Goal: Communication & Community: Answer question/provide support

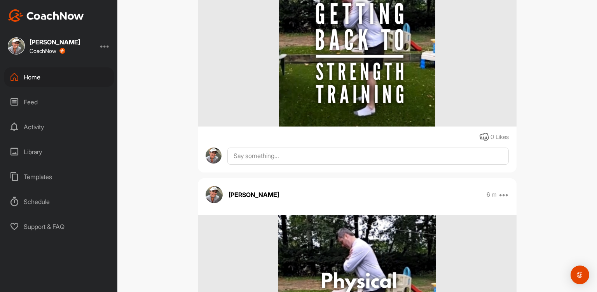
scroll to position [2793, 0]
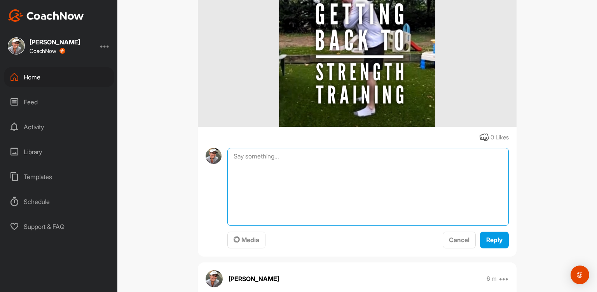
click at [248, 152] on textarea at bounding box center [369, 187] width 282 height 78
click at [290, 156] on textarea "Cats and Camels x2 Cobra to Prayer Stretch x2" at bounding box center [369, 187] width 282 height 78
click at [322, 161] on textarea "Cats and Camels x5 Cobra to Prayer Stretch x2" at bounding box center [369, 187] width 282 height 78
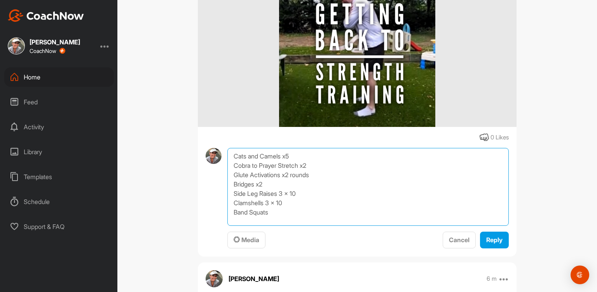
click at [277, 212] on textarea "Cats and Camels x5 Cobra to Prayer Stretch x2 Glute Activations x2 rounds Bridg…" at bounding box center [369, 187] width 282 height 78
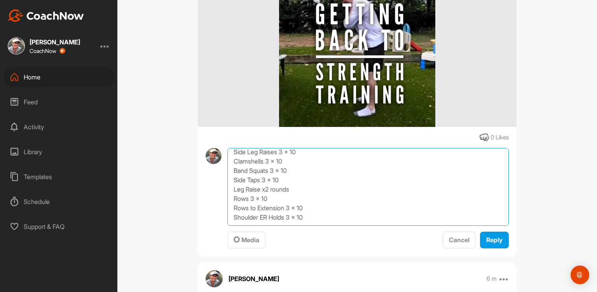
scroll to position [51, 0]
click at [247, 216] on textarea "Cats and Camels x5 Cobra to Prayer Stretch x2 Glute Activations x2 rounds Bridg…" at bounding box center [369, 187] width 282 height 78
click at [292, 191] on textarea "Cats and Camels x5 Cobra to Prayer Stretch x2 Glute Activations x2 rounds Bridg…" at bounding box center [369, 187] width 282 height 78
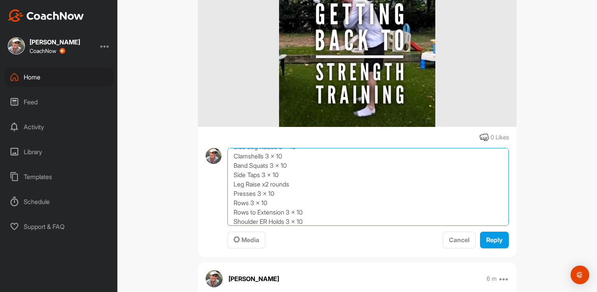
drag, startPoint x: 292, startPoint y: 191, endPoint x: 266, endPoint y: 196, distance: 26.9
click at [266, 196] on textarea "Cats and Camels x5 Cobra to Prayer Stretch x2 Glute Activations x2 rounds Bridg…" at bounding box center [369, 187] width 282 height 78
click at [275, 196] on textarea "Cats and Camels x5 Cobra to Prayer Stretch x2 Glute Activations x2 rounds Bridg…" at bounding box center [369, 187] width 282 height 78
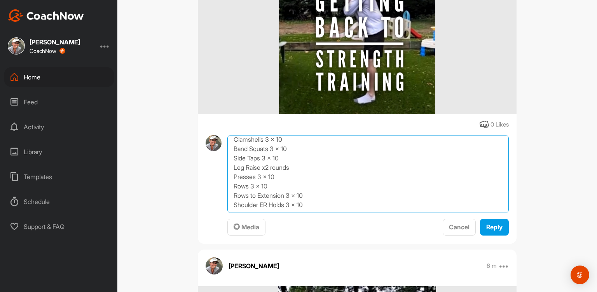
click at [317, 207] on textarea "Cats and Camels x5 Cobra to Prayer Stretch x2 Glute Activations x2 rounds Bridg…" at bounding box center [369, 174] width 282 height 78
click at [311, 194] on textarea "Cats and Camels x5 Cobra to Prayer Stretch x2 Glute Activations x2 rounds Bridg…" at bounding box center [369, 174] width 282 height 78
click at [310, 192] on textarea "Cats and Camels x5 Cobra to Prayer Stretch x2 Glute Activations x2 rounds Bridg…" at bounding box center [369, 174] width 282 height 78
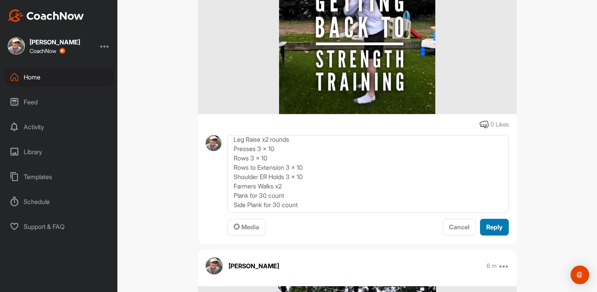
click at [494, 226] on span "Reply" at bounding box center [495, 227] width 16 height 8
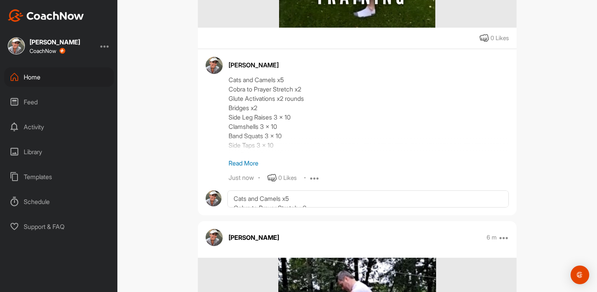
scroll to position [2893, 0]
click at [266, 105] on div "Cats and Camels x5 Cobra to Prayer Stretch x2 Glute Activations x2 rounds Bridg…" at bounding box center [369, 114] width 280 height 78
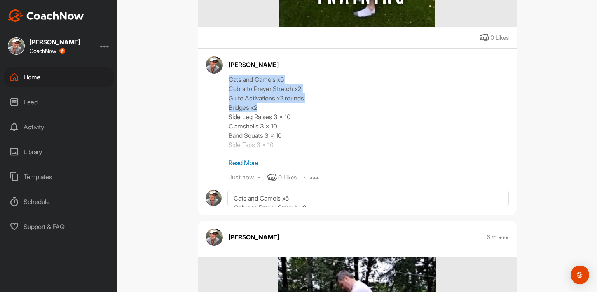
drag, startPoint x: 257, startPoint y: 107, endPoint x: 227, endPoint y: 75, distance: 44.0
click at [229, 75] on div "Cats and Camels x5 Cobra to Prayer Stretch x2 Glute Activations x2 rounds Bridg…" at bounding box center [369, 114] width 280 height 78
copy div "Cats and Camels x5 Cobra to Prayer Stretch x2 Glute Activations x2 rounds Bridg…"
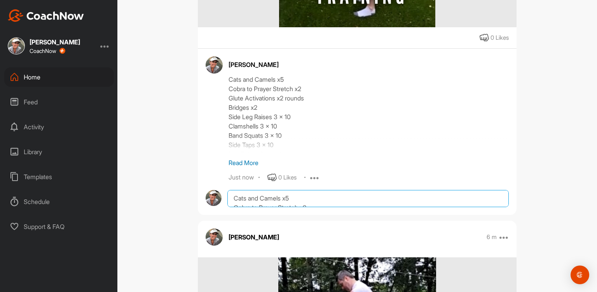
click at [238, 198] on textarea "Cats and Camels x5 Cobra to Prayer Stretch x2 Glute Activations x2 rounds Bridg…" at bounding box center [369, 198] width 282 height 17
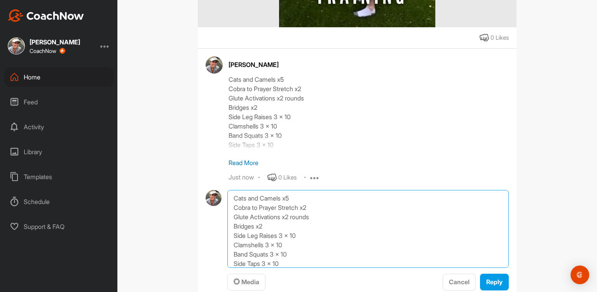
paste textarea "Glute Activations x2 rounds Bridges x2"
drag, startPoint x: 235, startPoint y: 229, endPoint x: 222, endPoint y: 209, distance: 24.5
click at [222, 209] on div "Cats and Camels x5 Cobra to Prayer Stretch x2 Glute Activations x2 rounds Bridg…" at bounding box center [357, 240] width 303 height 101
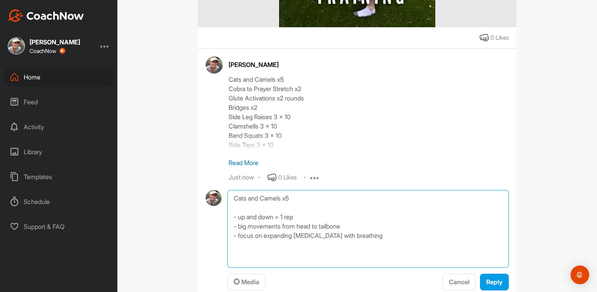
type textarea "Cats and Camels x5 - up and down = 1 rep - big movements from head to tailbone …"
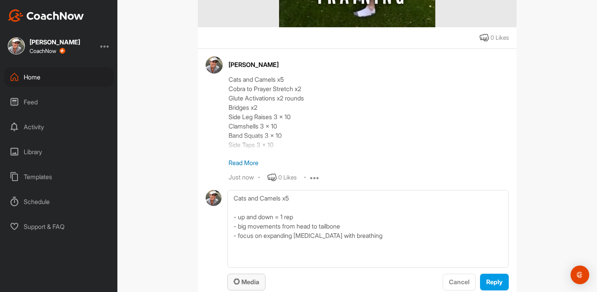
click at [236, 278] on icon "button" at bounding box center [237, 281] width 6 height 6
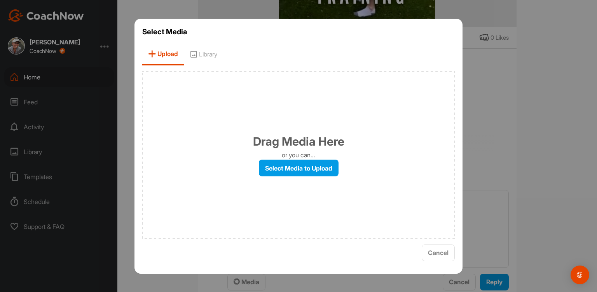
click at [215, 57] on span "Library" at bounding box center [203, 54] width 39 height 22
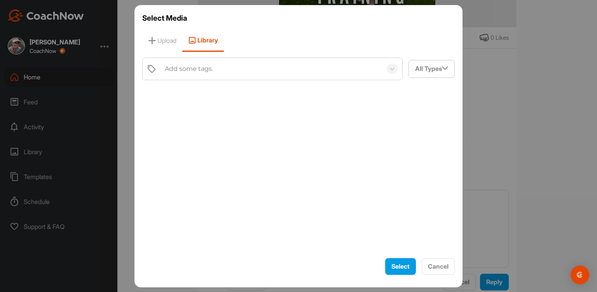
click at [190, 68] on div "Add some tags." at bounding box center [189, 68] width 48 height 9
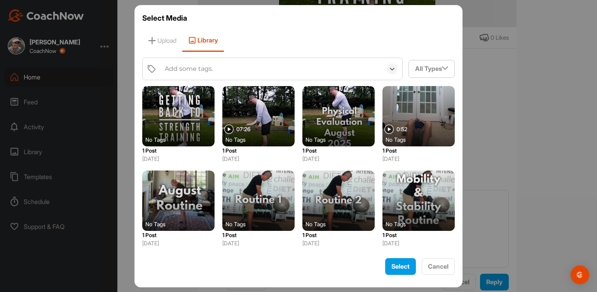
click at [190, 68] on div "Add some tags." at bounding box center [189, 68] width 48 height 9
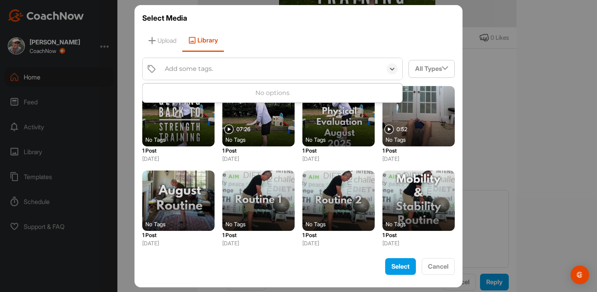
click at [190, 68] on div "Add some tags." at bounding box center [189, 68] width 48 height 9
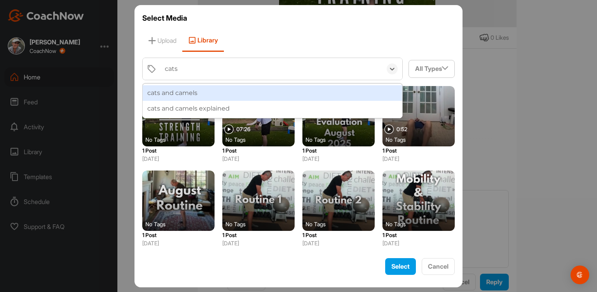
type input "cats a"
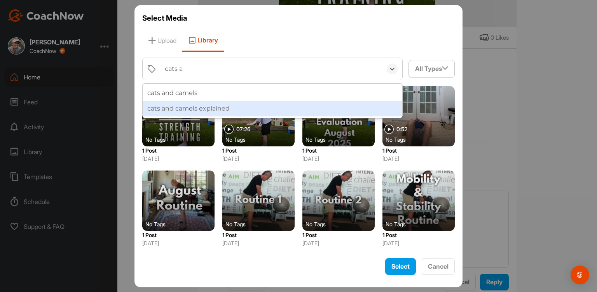
click at [208, 106] on div "cats and camels explained" at bounding box center [273, 109] width 260 height 16
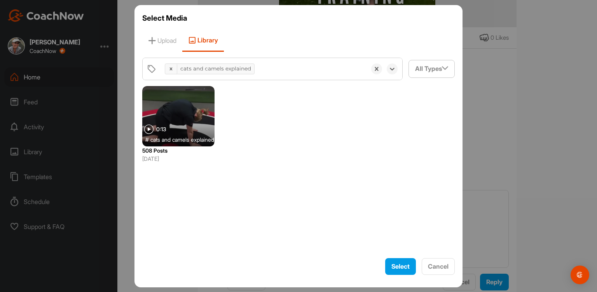
click at [208, 106] on div at bounding box center [178, 116] width 72 height 60
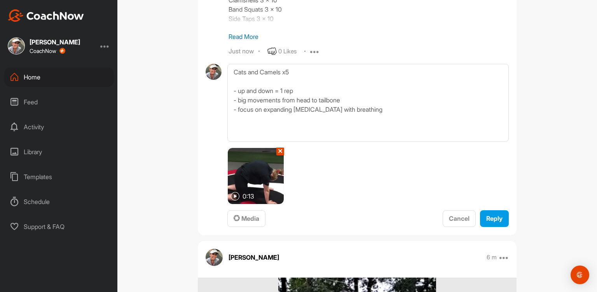
scroll to position [3023, 0]
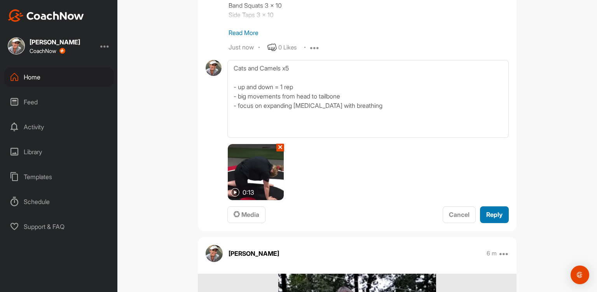
click at [495, 213] on span "Reply" at bounding box center [495, 214] width 16 height 8
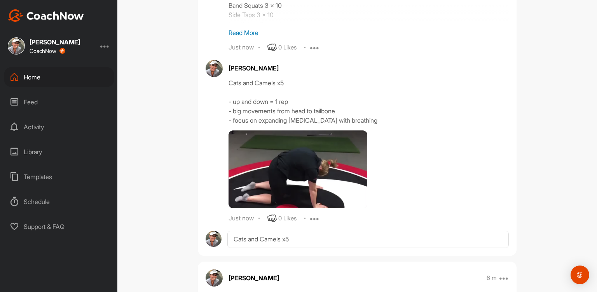
scroll to position [3078, 0]
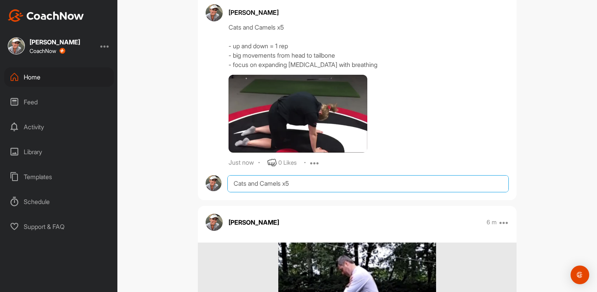
click at [252, 180] on textarea "Cats and Camels x5 - up and down = 1 rep - big movements from head to tailbone …" at bounding box center [369, 183] width 282 height 17
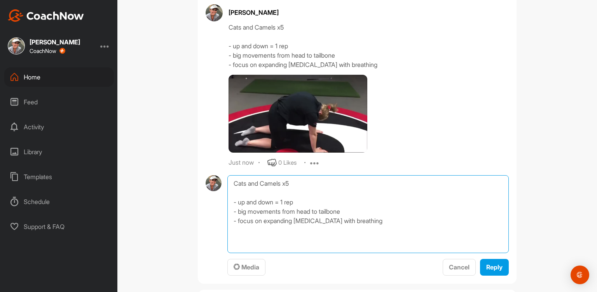
paste textarea "Cobra to Prayer Stretch x2 Glute Activations x2 rounds Bridges x2"
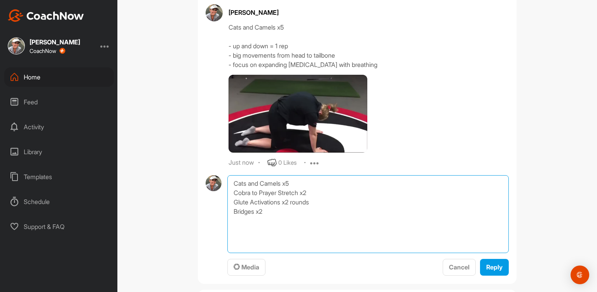
drag, startPoint x: 296, startPoint y: 179, endPoint x: 205, endPoint y: 184, distance: 90.4
click at [206, 184] on div "Cats and Camels x5 Cobra to Prayer Stretch x2 Glute Activations x2 rounds Bridg…" at bounding box center [357, 225] width 303 height 101
drag, startPoint x: 268, startPoint y: 199, endPoint x: 228, endPoint y: 195, distance: 39.5
click at [228, 195] on textarea "Cobra to Prayer Stretch x2 Glute Activations x2 rounds Bridges x2" at bounding box center [369, 214] width 282 height 78
type textarea "Cobra to Prayer Stretch x2 - cobra must be led by the glutes - hold here for 2 …"
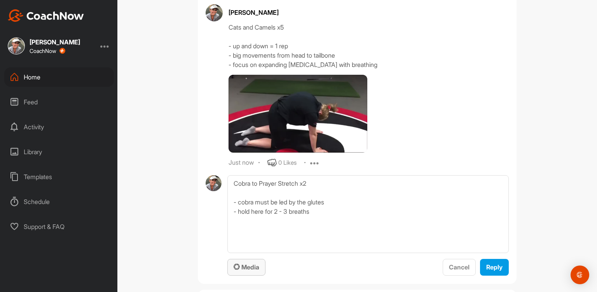
click at [242, 268] on span "Media" at bounding box center [247, 267] width 26 height 8
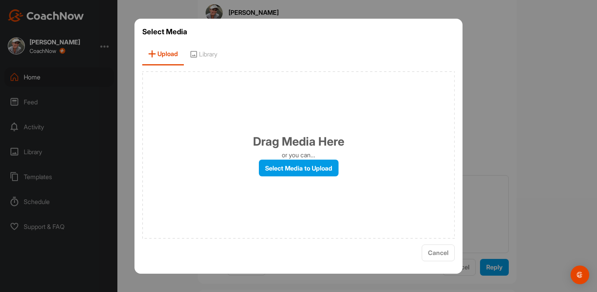
click at [205, 53] on span "Library" at bounding box center [203, 54] width 39 height 22
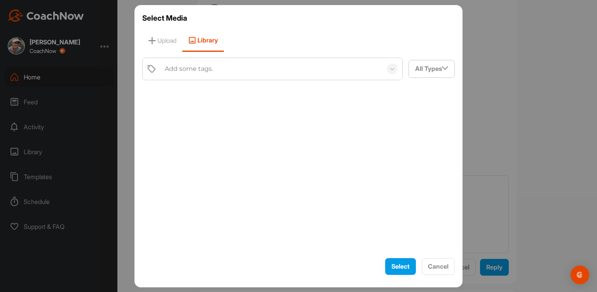
click at [182, 67] on div "Add some tags." at bounding box center [189, 68] width 48 height 9
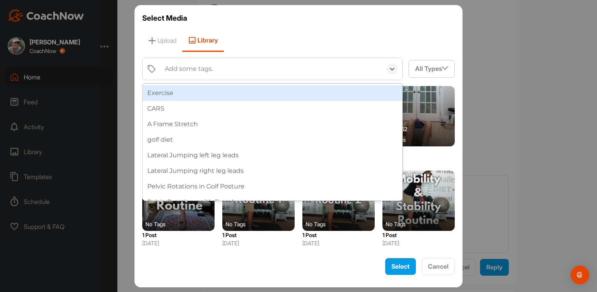
click at [182, 67] on div "Add some tags." at bounding box center [189, 68] width 48 height 9
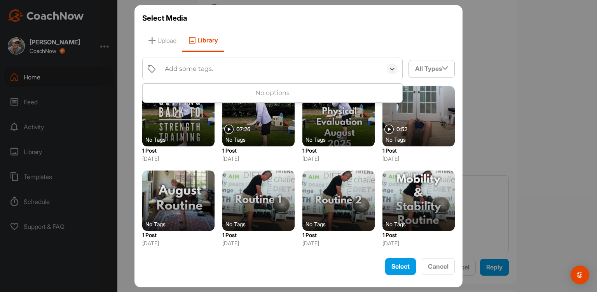
click at [182, 67] on div "Add some tags." at bounding box center [189, 68] width 48 height 9
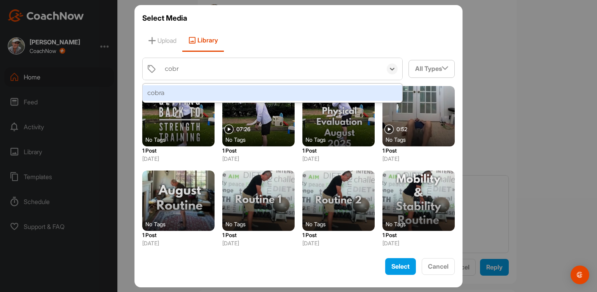
type input "cobra"
click at [183, 89] on div "cobra" at bounding box center [273, 93] width 260 height 16
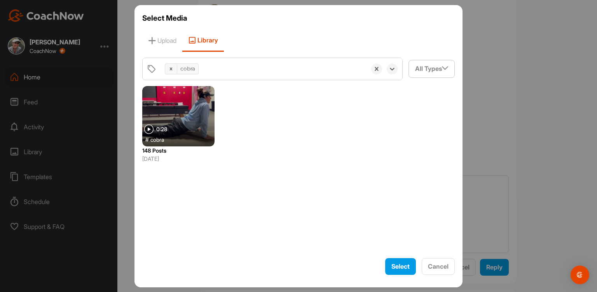
click at [184, 119] on div at bounding box center [178, 116] width 72 height 60
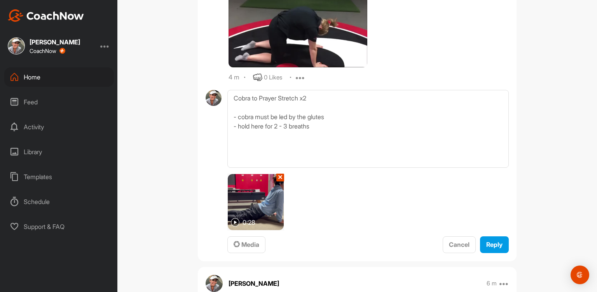
scroll to position [3164, 0]
click at [493, 244] on span "Reply" at bounding box center [495, 244] width 16 height 8
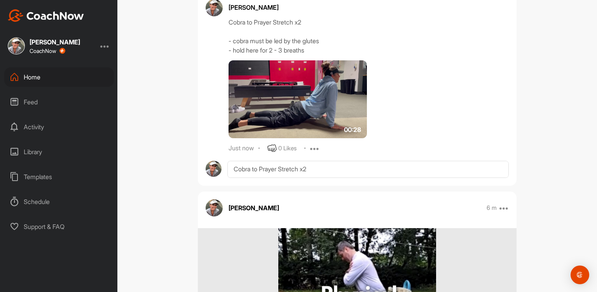
scroll to position [3255, 0]
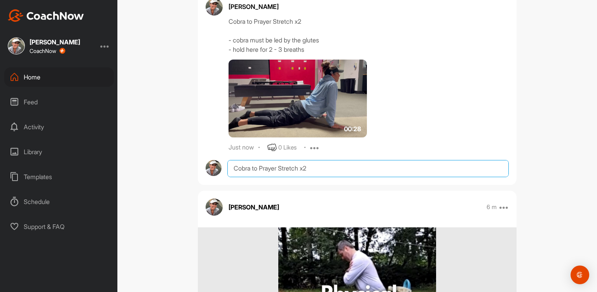
click at [241, 167] on textarea "Cobra to Prayer Stretch x2 - cobra must be led by the glutes - hold here for 2 …" at bounding box center [369, 168] width 282 height 17
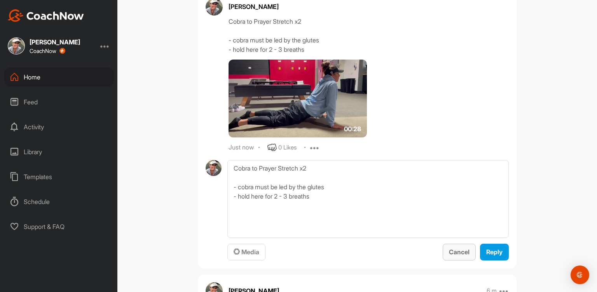
drag, startPoint x: 241, startPoint y: 167, endPoint x: 453, endPoint y: 254, distance: 229.5
click at [453, 254] on span "Cancel" at bounding box center [459, 252] width 21 height 8
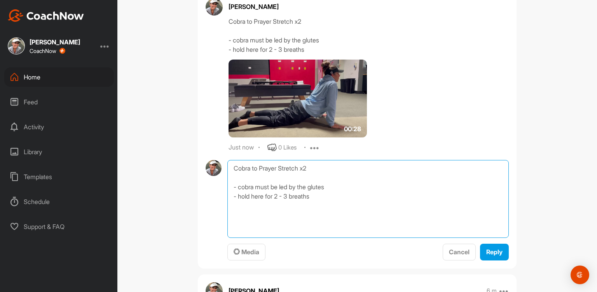
click at [257, 163] on textarea "Cobra to Prayer Stretch x2 - cobra must be led by the glutes - hold here for 2 …" at bounding box center [369, 199] width 282 height 78
type textarea "- prayer stretch to be held for 3 - 5 deep breaths - focusing on expanding the …"
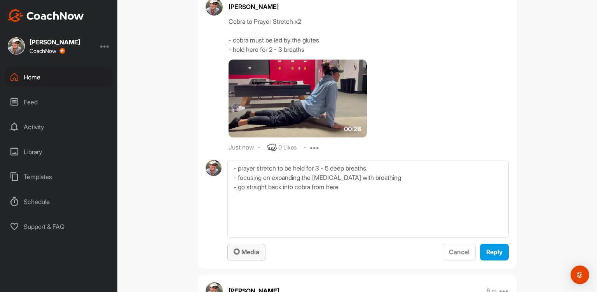
click at [242, 250] on span "Media" at bounding box center [247, 252] width 26 height 8
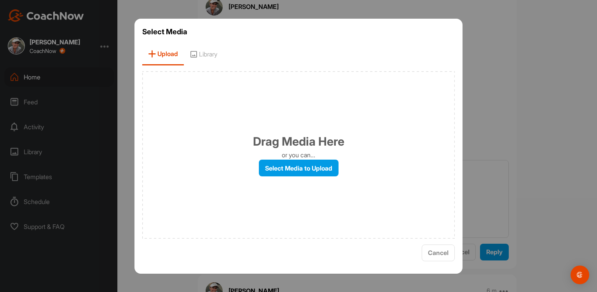
click at [212, 67] on div "Select Media Upload Library Drag Media Here or you can... Select Media to Uploa…" at bounding box center [299, 146] width 328 height 255
click at [208, 52] on span "Library" at bounding box center [203, 54] width 39 height 22
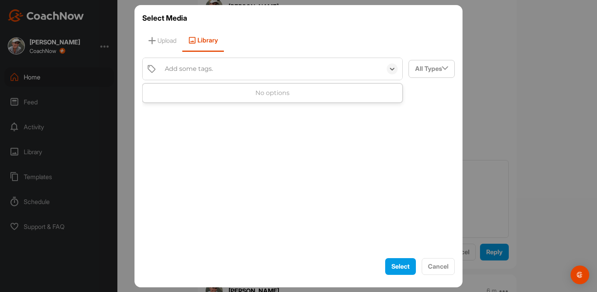
click at [183, 72] on div "Add some tags." at bounding box center [189, 68] width 48 height 9
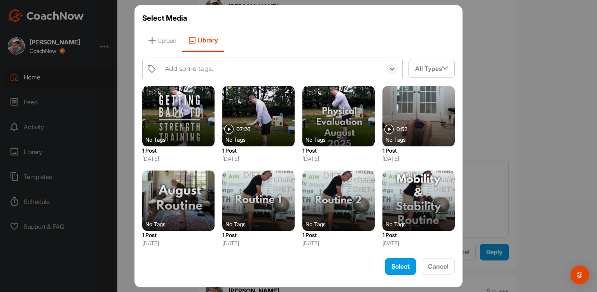
click at [183, 72] on div "Add some tags." at bounding box center [189, 68] width 48 height 9
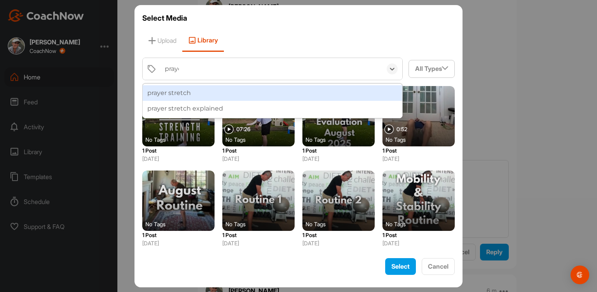
type input "prayer"
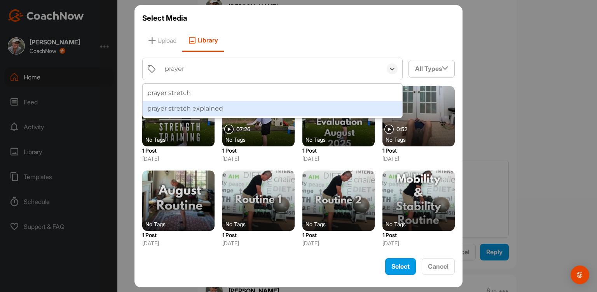
click at [194, 112] on div "prayer stretch explained" at bounding box center [273, 109] width 260 height 16
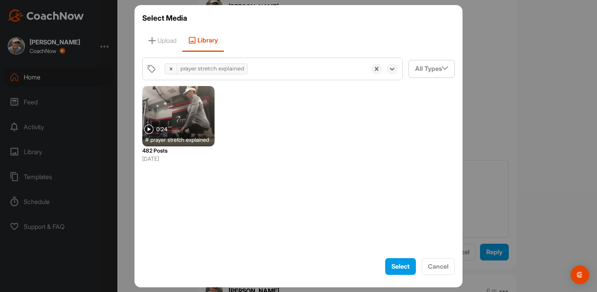
click at [194, 112] on div at bounding box center [178, 116] width 72 height 60
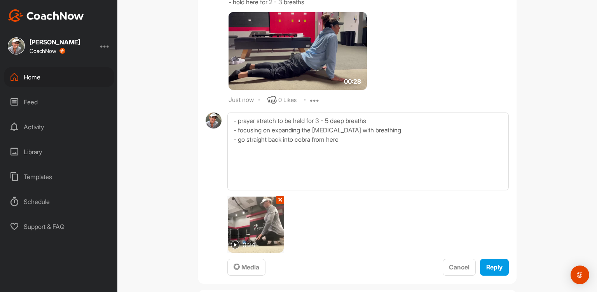
scroll to position [3303, 0]
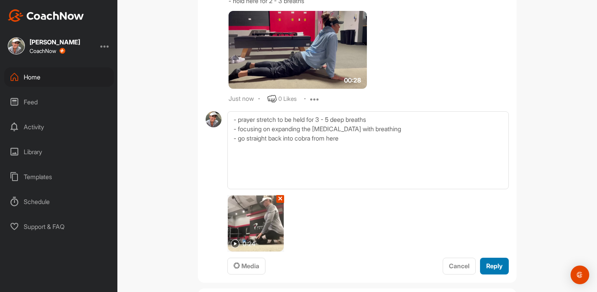
click at [492, 266] on span "Reply" at bounding box center [495, 266] width 16 height 8
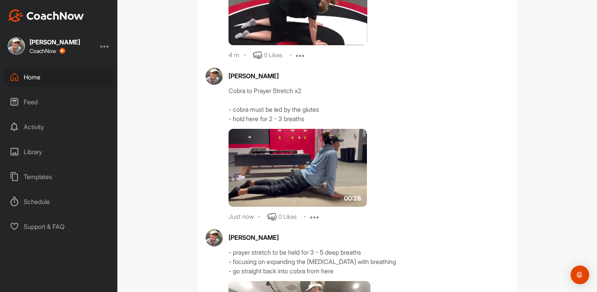
scroll to position [3184, 0]
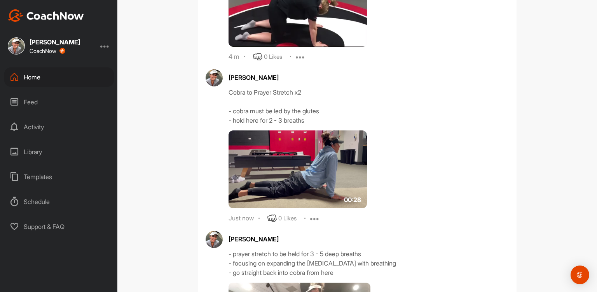
click at [313, 214] on icon at bounding box center [314, 218] width 9 height 9
click at [307, 243] on button "Edit" at bounding box center [310, 244] width 47 height 26
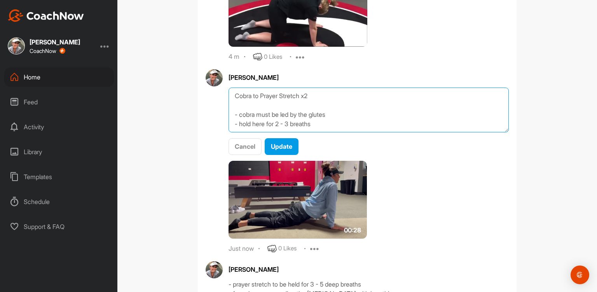
click at [315, 119] on textarea "Cobra to Prayer Stretch x2 - cobra must be led by the glutes - hold here for 2 …" at bounding box center [369, 110] width 280 height 45
type textarea "Cobra to Prayer Stretch x2 - cobra must be led by the glutes - hold here for 2 …"
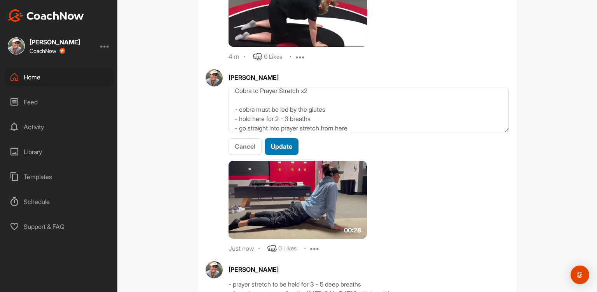
click at [280, 144] on span "Update" at bounding box center [281, 146] width 21 height 8
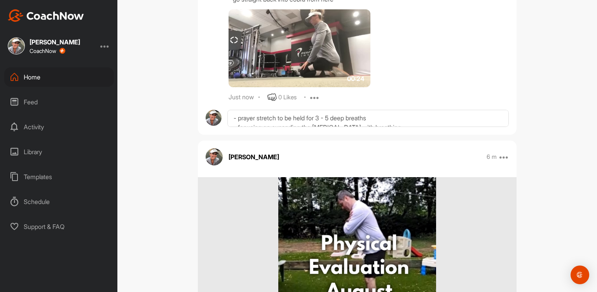
scroll to position [3467, 0]
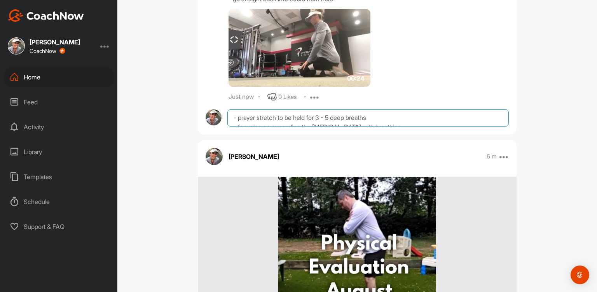
click at [247, 117] on textarea "- prayer stretch to be held for 3 - 5 deep breaths - focusing on expanding the …" at bounding box center [369, 117] width 282 height 17
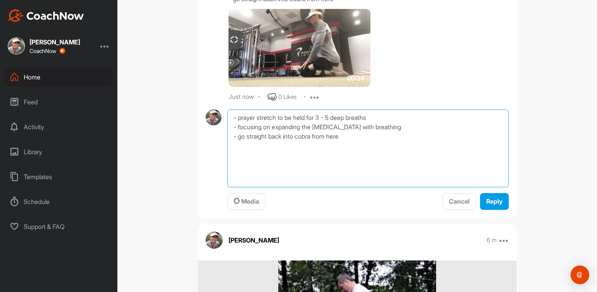
paste textarea "Cats and Camels x5 Cobra to Prayer Stretch x2 Glute Activations x2 rounds Bridg…"
drag, startPoint x: 229, startPoint y: 135, endPoint x: 227, endPoint y: 107, distance: 28.4
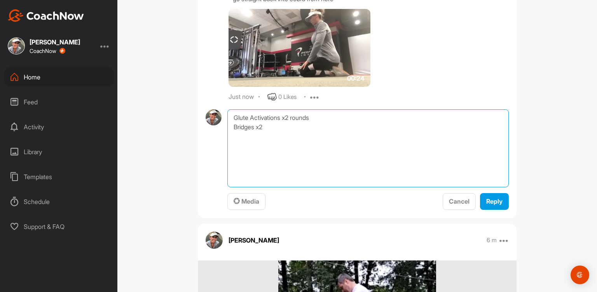
click at [198, 126] on div "Glute Activations x2 rounds Bridges x2 Media Cancel Reply" at bounding box center [357, 159] width 319 height 101
type textarea "Glute Activations x2 rounds 1 round = x20 together x20 alternating x20 left onl…"
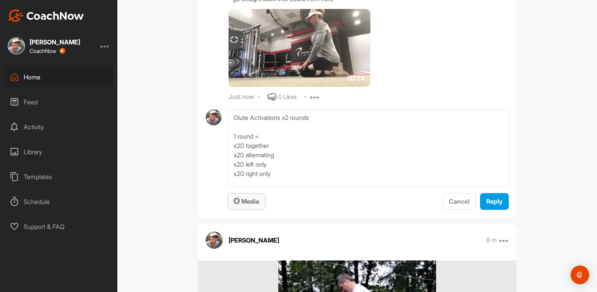
click at [237, 200] on span "Media" at bounding box center [247, 201] width 26 height 8
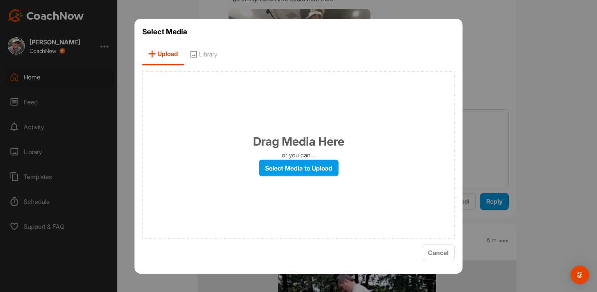
click at [208, 51] on span "Library" at bounding box center [203, 54] width 39 height 22
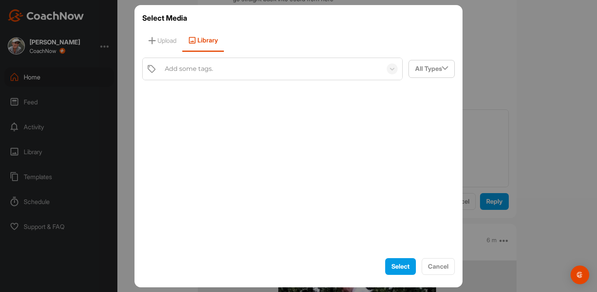
click at [192, 64] on div "Add some tags." at bounding box center [189, 68] width 48 height 9
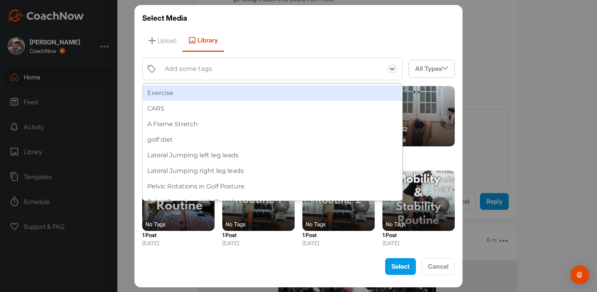
click at [192, 64] on div "Add some tags." at bounding box center [189, 68] width 48 height 9
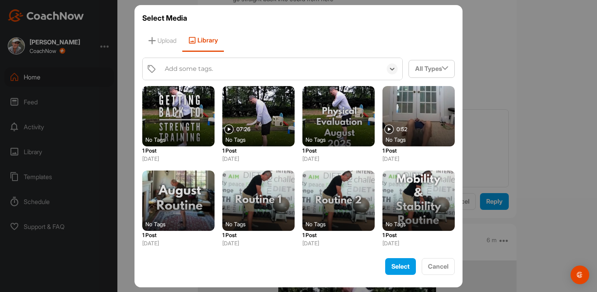
click at [192, 64] on div "Add some tags." at bounding box center [189, 68] width 48 height 9
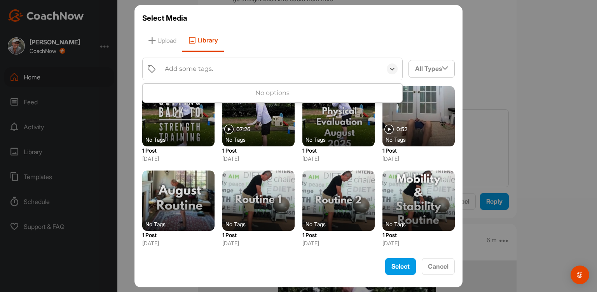
type input "f"
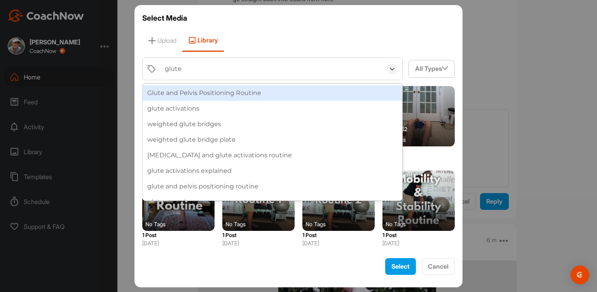
type input "glute a"
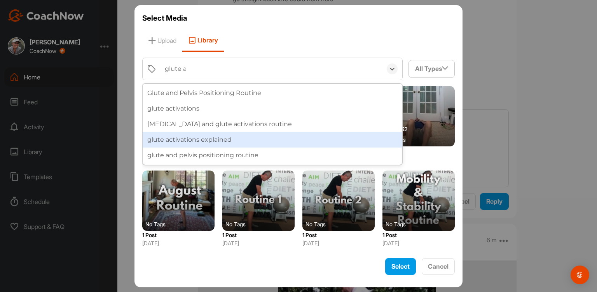
click at [199, 132] on div "glute activations explained" at bounding box center [273, 140] width 260 height 16
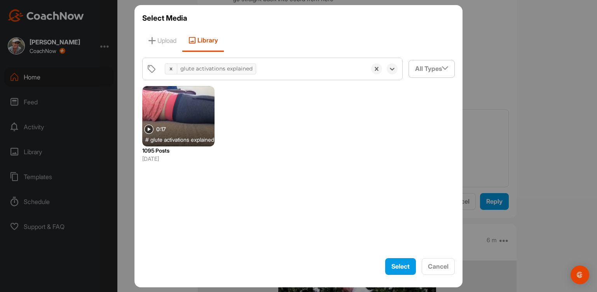
click at [199, 131] on div at bounding box center [178, 116] width 72 height 60
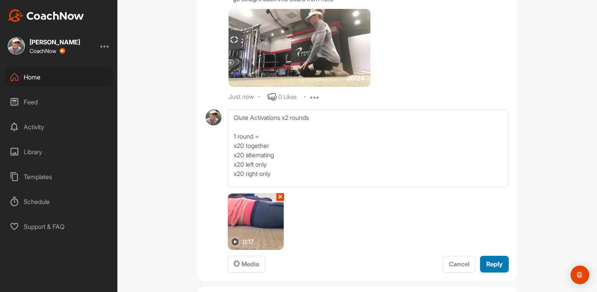
click at [490, 259] on div "Reply" at bounding box center [495, 263] width 16 height 9
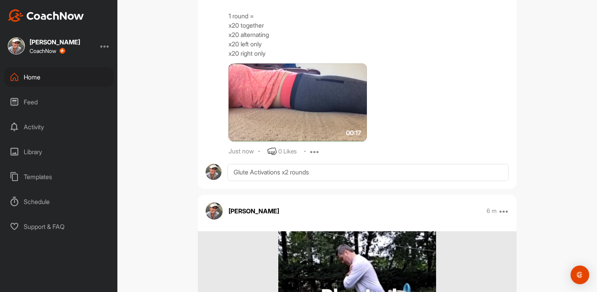
scroll to position [3602, 0]
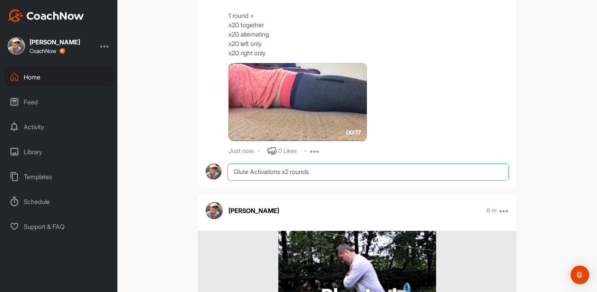
click at [245, 172] on textarea "Glute Activations x2 rounds 1 round = x20 together x20 alternating x20 left onl…" at bounding box center [369, 171] width 282 height 17
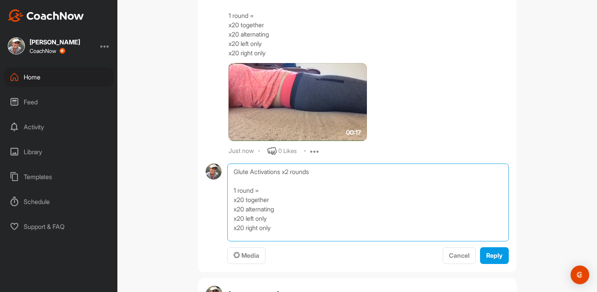
paste textarea "Cats and Camels x5 Cobra to Prayer Stretch x2 Glute Activations x2 rounds Bridg…"
drag, startPoint x: 228, startPoint y: 196, endPoint x: 210, endPoint y: 116, distance: 81.8
click at [294, 178] on textarea "Bridges x2" at bounding box center [369, 202] width 282 height 78
click at [241, 215] on textarea "Bridges x2 1 = x5 on 2 feet x5 on right only x54 on left only" at bounding box center [369, 202] width 282 height 78
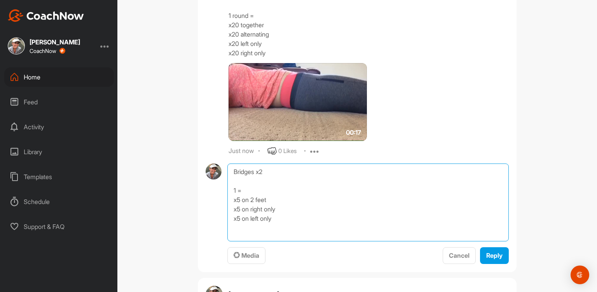
type textarea "Bridges x2 1 = x5 on 2 feet x5 on right only x5 on left only"
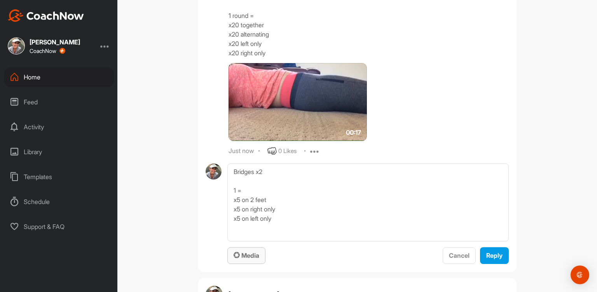
click at [244, 256] on span "Media" at bounding box center [247, 255] width 26 height 8
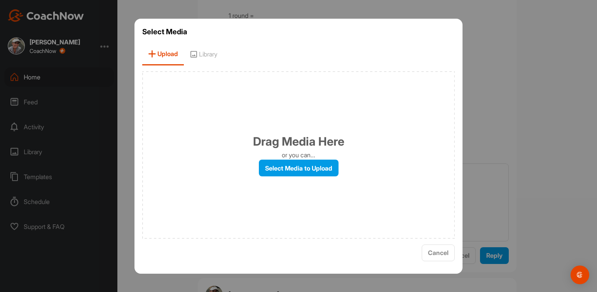
click at [210, 54] on span "Library" at bounding box center [203, 54] width 39 height 22
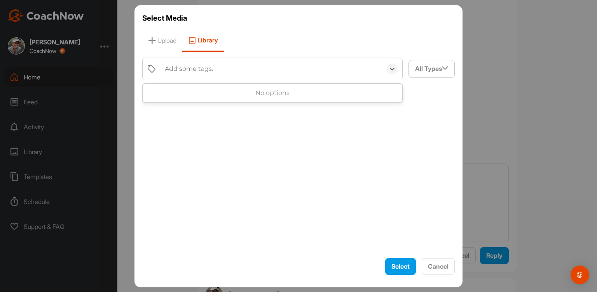
click at [198, 61] on div "Add some tags." at bounding box center [271, 69] width 221 height 22
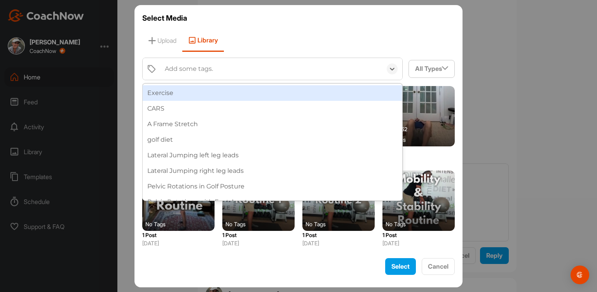
click at [198, 61] on div "Add some tags." at bounding box center [271, 69] width 221 height 22
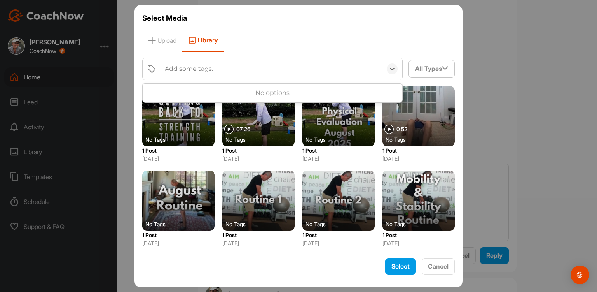
click at [198, 61] on div "Add some tags." at bounding box center [271, 69] width 221 height 22
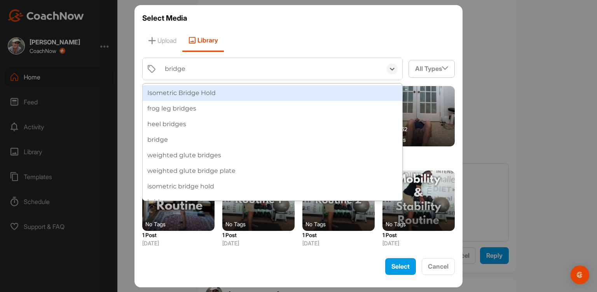
type input "bridges"
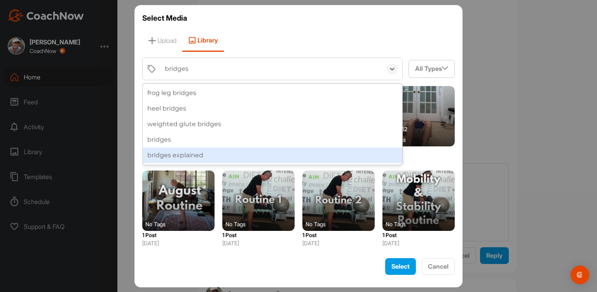
click at [201, 149] on div "bridges explained" at bounding box center [273, 155] width 260 height 16
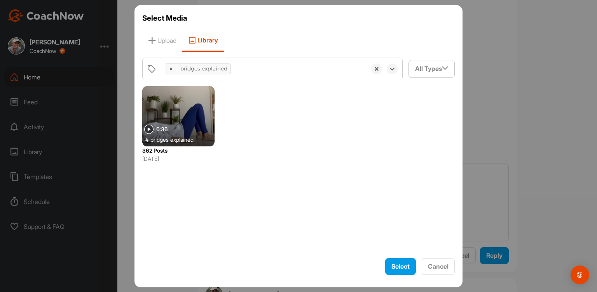
click at [201, 149] on p "362 Posts" at bounding box center [178, 150] width 72 height 8
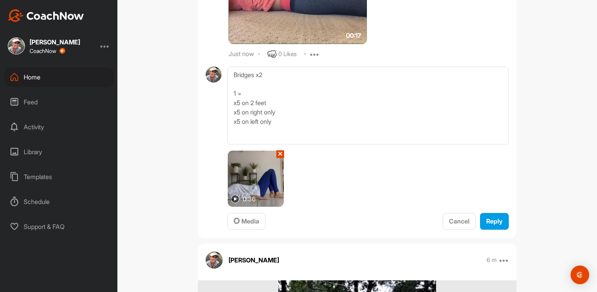
scroll to position [3700, 0]
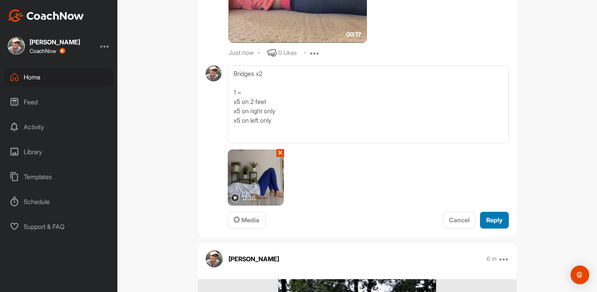
click at [493, 217] on span "Reply" at bounding box center [495, 220] width 16 height 8
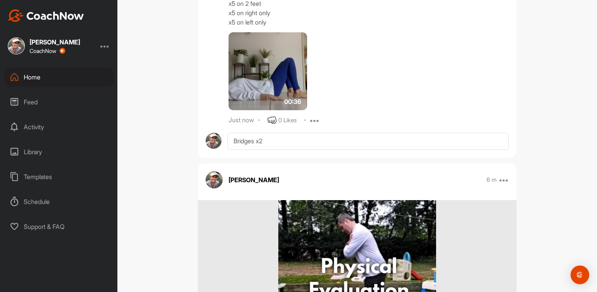
scroll to position [3817, 0]
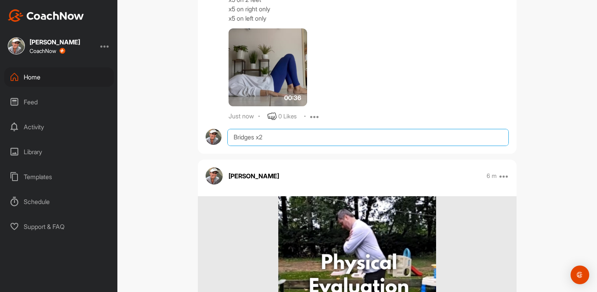
click at [240, 141] on textarea "Bridges x2 1 = x5 on 2 feet x5 on right only x5 on left only" at bounding box center [369, 137] width 282 height 17
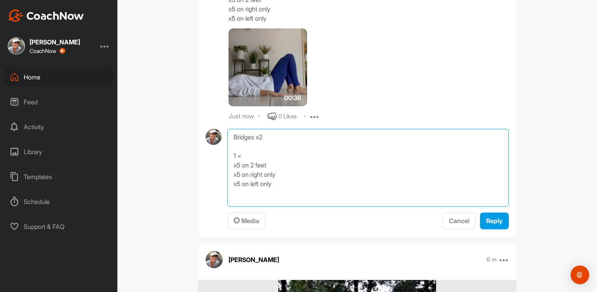
paste textarea "Cats and Camels x5 Cobra to Prayer Stretch x2 Glute Activations x2 rounds Bridg…"
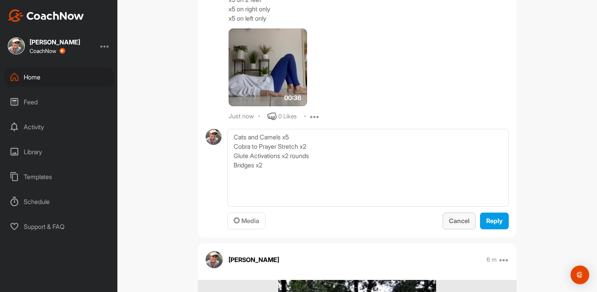
click at [452, 218] on span "Cancel" at bounding box center [459, 221] width 21 height 8
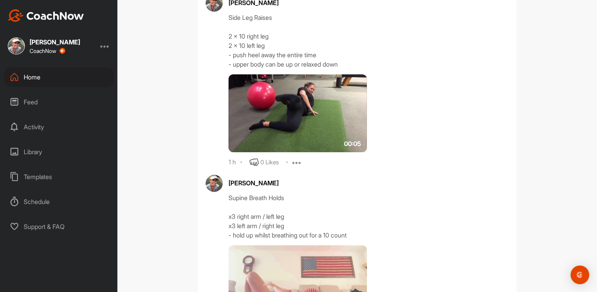
scroll to position [1626, 0]
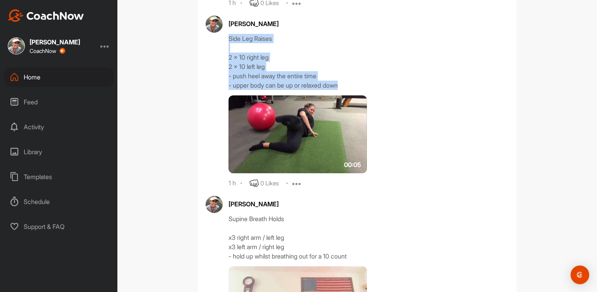
drag, startPoint x: 350, startPoint y: 85, endPoint x: 223, endPoint y: 37, distance: 136.0
click at [223, 37] on div "[PERSON_NAME] Side Leg Raises 2 x 10 right leg 2 x 10 left leg - push heel away…" at bounding box center [357, 102] width 303 height 172
copy div "Side Leg Raises 2 x 10 right leg 2 x 10 left leg - push heel away the entire ti…"
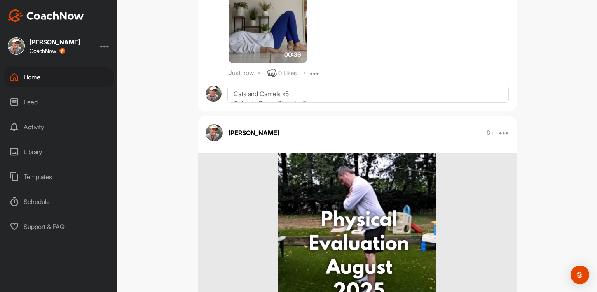
scroll to position [3867, 0]
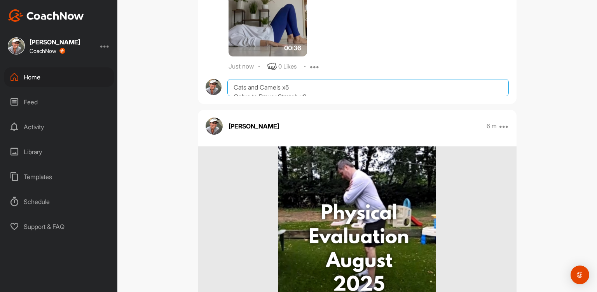
click at [236, 85] on textarea "Cats and Camels x5 Cobra to Prayer Stretch x2 Glute Activations x2 rounds Bridg…" at bounding box center [369, 87] width 282 height 17
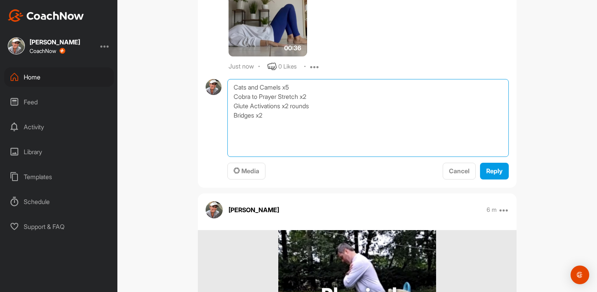
paste textarea "Side Leg Raises 2 x 10 right leg 2 x 10 left leg - push heel away the entire ti…"
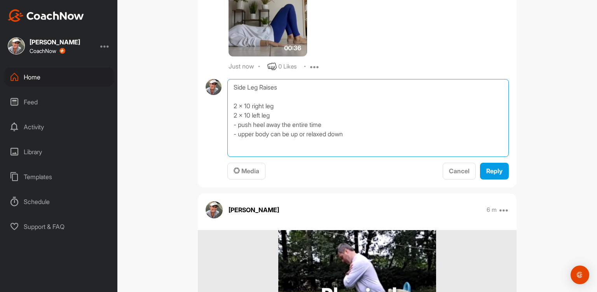
click at [233, 104] on textarea "Side Leg Raises 2 x 10 right leg 2 x 10 left leg - push heel away the entire ti…" at bounding box center [369, 118] width 282 height 78
type textarea "Side Leg Raises 3 x 10 right leg 3 x 10 left leg - push heel away the entire ti…"
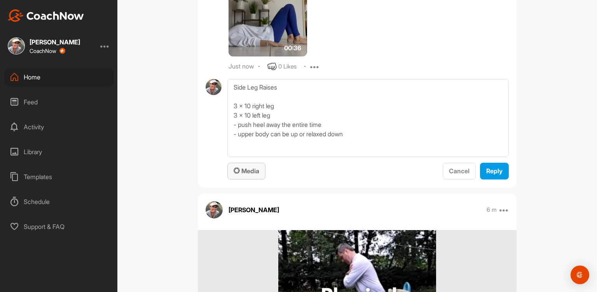
click at [241, 167] on span "Media" at bounding box center [247, 171] width 26 height 8
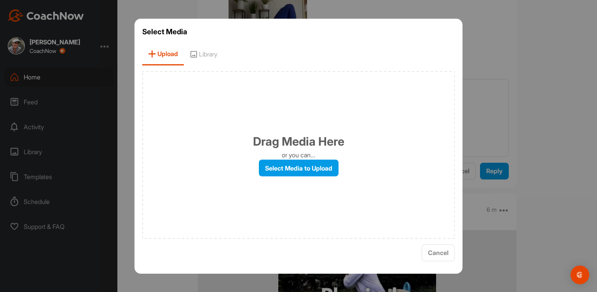
click at [207, 49] on span "Library" at bounding box center [203, 54] width 39 height 22
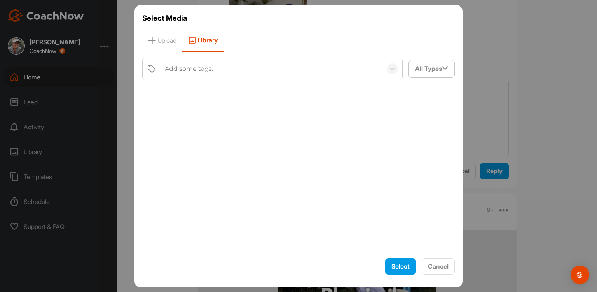
click at [191, 65] on div "Add some tags." at bounding box center [189, 68] width 48 height 9
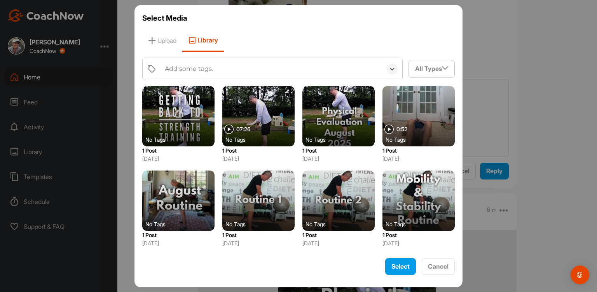
click at [191, 65] on div "Add some tags." at bounding box center [189, 68] width 48 height 9
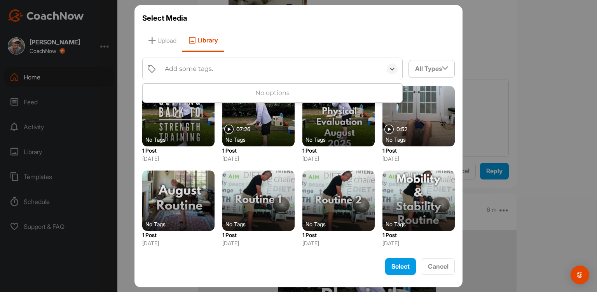
click at [191, 65] on div "Add some tags." at bounding box center [189, 68] width 48 height 9
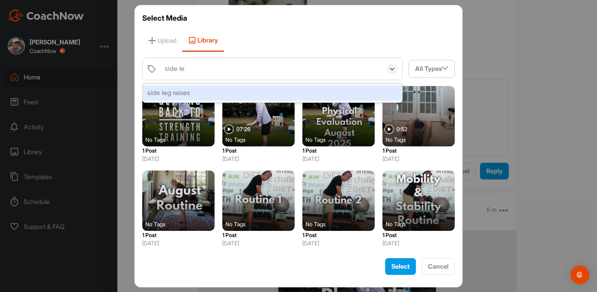
type input "side leg"
click at [192, 95] on div "side leg raises" at bounding box center [273, 93] width 260 height 16
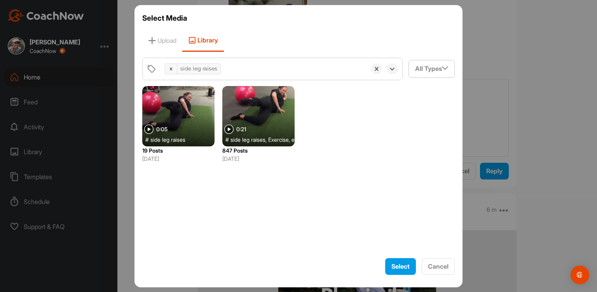
click at [192, 95] on div at bounding box center [178, 116] width 72 height 60
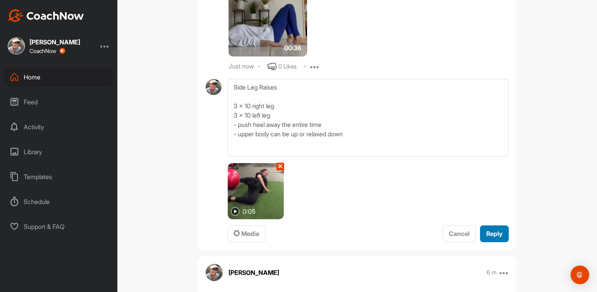
click at [496, 231] on span "Reply" at bounding box center [495, 233] width 16 height 8
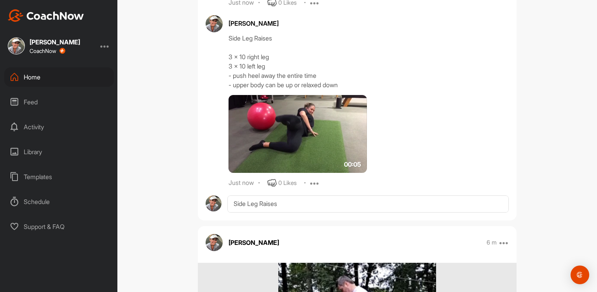
scroll to position [3929, 0]
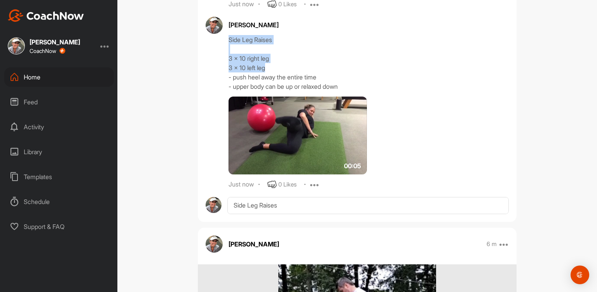
drag, startPoint x: 257, startPoint y: 67, endPoint x: 220, endPoint y: 42, distance: 45.0
click at [220, 42] on div "[PERSON_NAME] Side Leg Raises 3 x 10 right leg 3 x 10 left leg - push heel away…" at bounding box center [357, 103] width 303 height 172
copy div "Side Leg Raises 3 x 10 right leg 3 x 10 left leg"
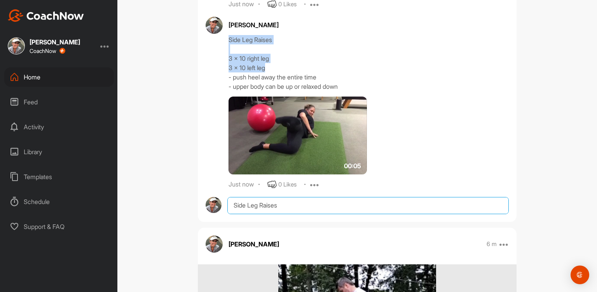
click at [238, 211] on textarea "Side Leg Raises 3 x 10 right leg 3 x 10 left leg - push heel away the entire ti…" at bounding box center [369, 205] width 282 height 17
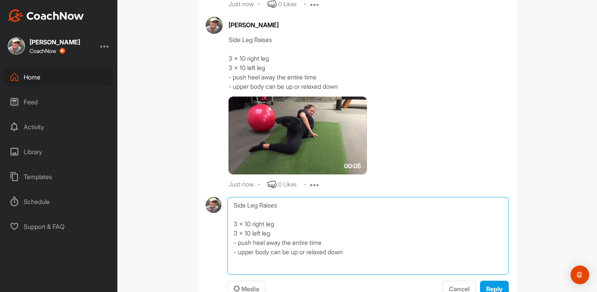
paste textarea
drag, startPoint x: 277, startPoint y: 201, endPoint x: 242, endPoint y: 203, distance: 35.4
click at [242, 203] on textarea "Side Leg Raises 3 x 10 right leg 3 x 10 left leg" at bounding box center [369, 236] width 282 height 78
click at [282, 239] on textarea "Clamshells 3 x 10 right leg 3 x 10 left leg" at bounding box center [369, 236] width 282 height 78
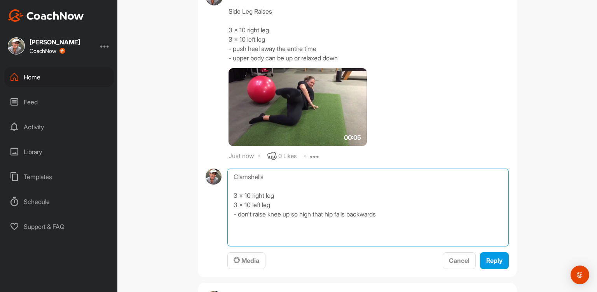
type textarea "Clamshells 3 x 10 right leg 3 x 10 left leg - don't raise knee up so high that …"
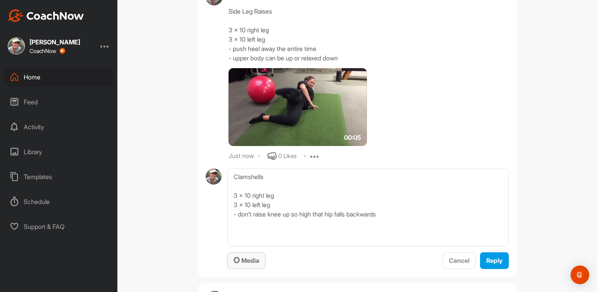
click at [248, 260] on span "Media" at bounding box center [247, 260] width 26 height 8
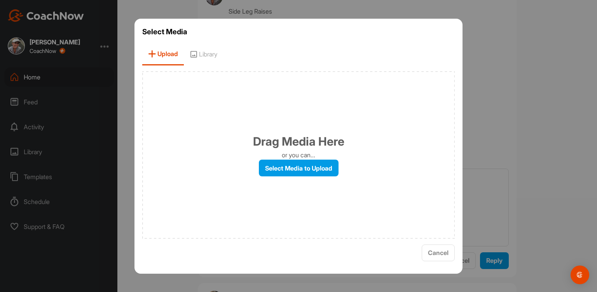
click at [210, 53] on span "Library" at bounding box center [203, 54] width 39 height 22
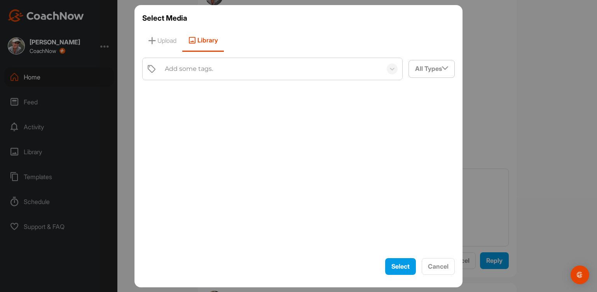
click at [191, 70] on div "Add some tags." at bounding box center [189, 68] width 48 height 9
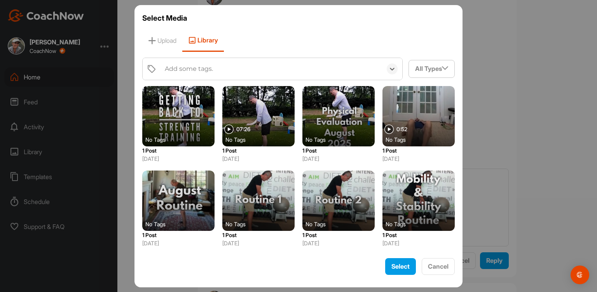
click at [191, 70] on div "Add some tags." at bounding box center [189, 68] width 48 height 9
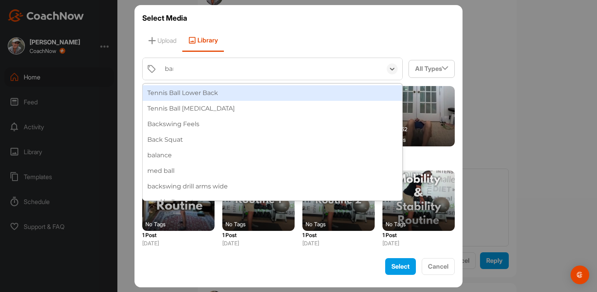
type input "band"
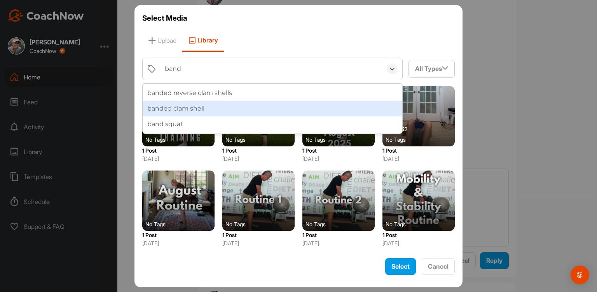
click at [193, 104] on div "banded clam shell" at bounding box center [273, 109] width 260 height 16
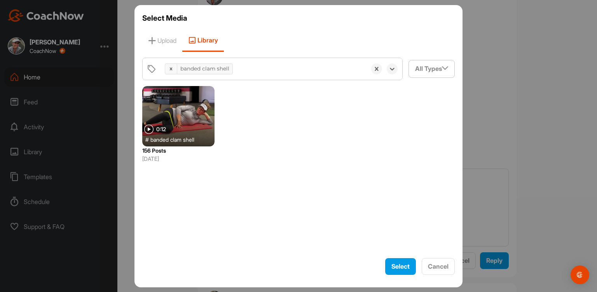
click at [193, 104] on div at bounding box center [178, 116] width 72 height 60
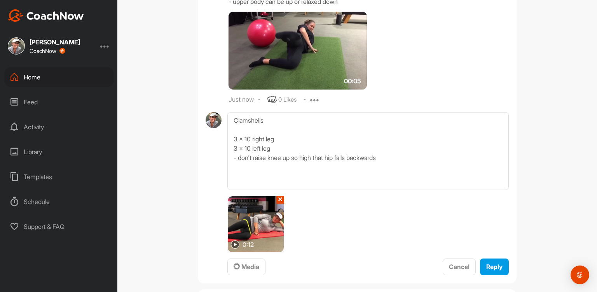
scroll to position [4026, 0]
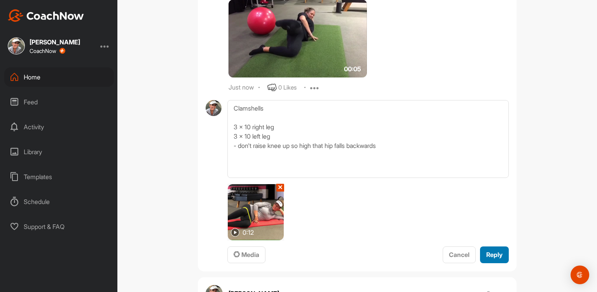
click at [492, 252] on span "Reply" at bounding box center [495, 254] width 16 height 8
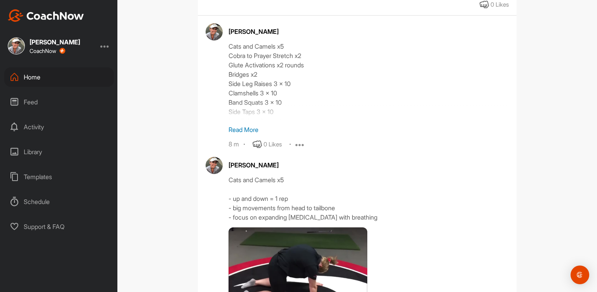
scroll to position [2930, 0]
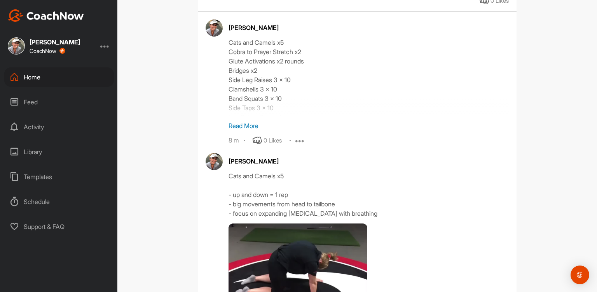
click at [245, 124] on p "Read More" at bounding box center [369, 125] width 280 height 9
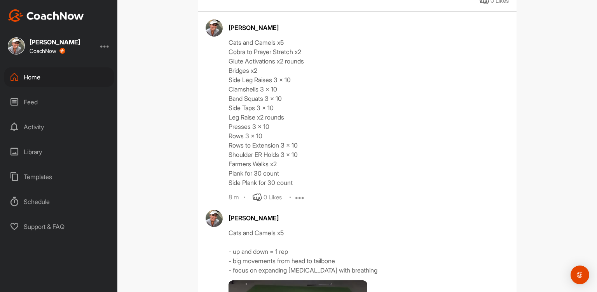
click at [296, 194] on icon at bounding box center [300, 197] width 9 height 9
click at [300, 214] on button "Edit" at bounding box center [295, 223] width 47 height 26
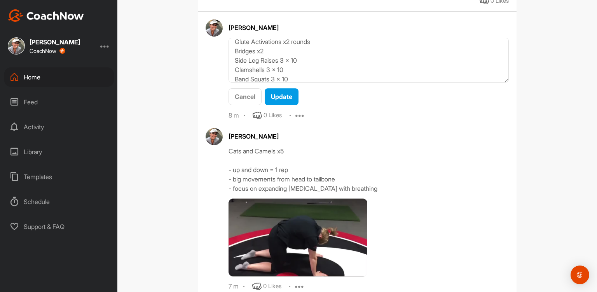
scroll to position [25, 0]
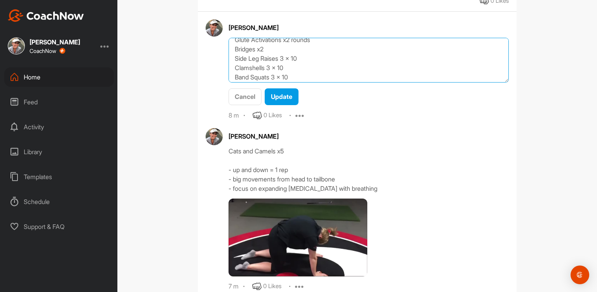
click at [233, 65] on textarea "Cats and Camels x5 Cobra to Prayer Stretch x2 Glute Activations x2 rounds Bridg…" at bounding box center [369, 60] width 280 height 45
type textarea "Cats and Camels x5 Cobra to Prayer Stretch x2 Glute Activations x2 rounds Bridg…"
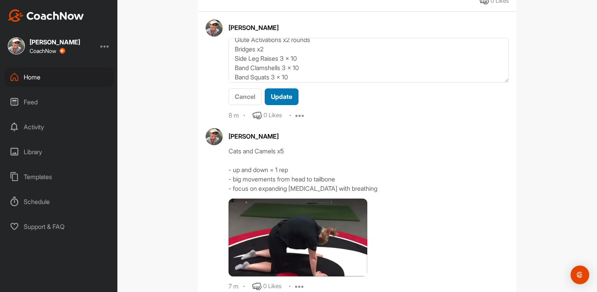
click at [285, 88] on button "Update" at bounding box center [282, 96] width 34 height 17
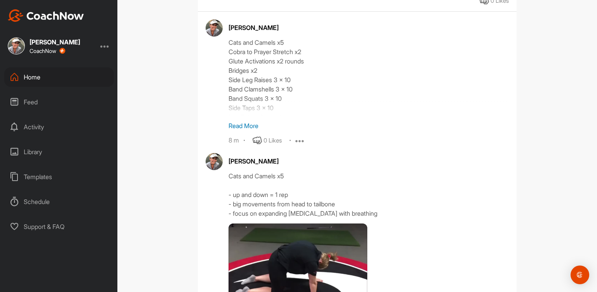
click at [245, 126] on p "Read More" at bounding box center [369, 125] width 280 height 9
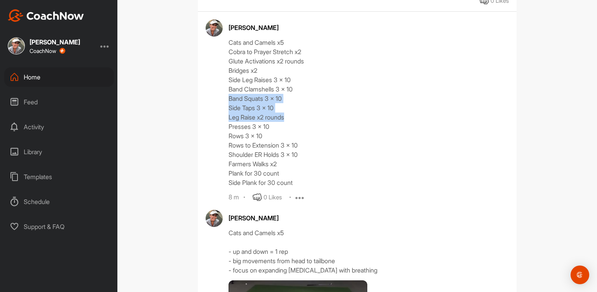
drag, startPoint x: 291, startPoint y: 117, endPoint x: 224, endPoint y: 100, distance: 68.6
click at [224, 100] on div "[PERSON_NAME] Cats and Camels x5 Cobra to Prayer Stretch x2 Glute Activations x…" at bounding box center [357, 110] width 303 height 182
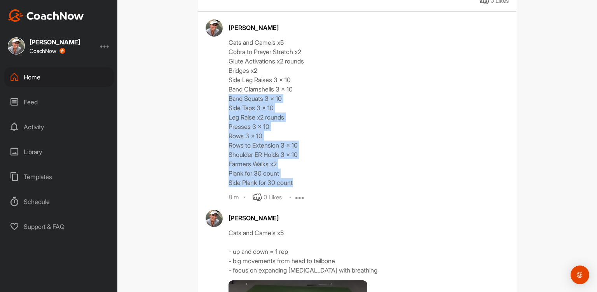
drag, startPoint x: 297, startPoint y: 181, endPoint x: 224, endPoint y: 100, distance: 109.1
click at [224, 100] on div "[PERSON_NAME] Cats and Camels x5 Cobra to Prayer Stretch x2 Glute Activations x…" at bounding box center [357, 110] width 303 height 182
copy div "Band Squats 3 x 10 Side Taps 3 x 10 Leg Raise x2 rounds Presses 3 x 10 Rows 3 x…"
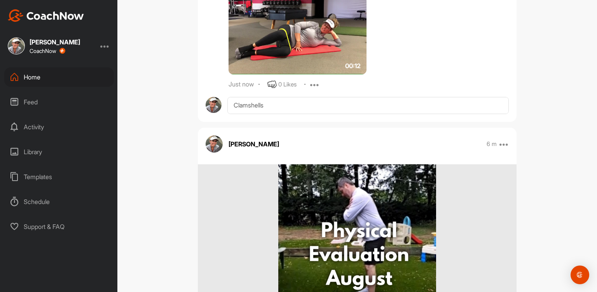
scroll to position [4270, 0]
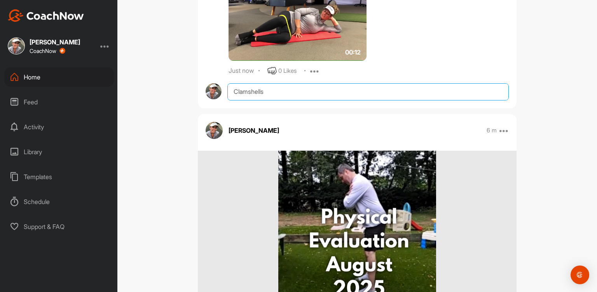
click at [235, 95] on textarea "Clamshells 3 x 10 right leg 3 x 10 left leg - don't raise knee up so high that …" at bounding box center [369, 91] width 282 height 17
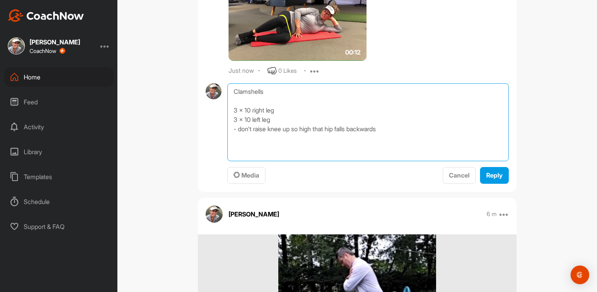
paste textarea "Band Squats 3 x 10 Side Taps 3 x 10 Leg Raise x2 rounds Presses 3 x 10 Rows 3 x…"
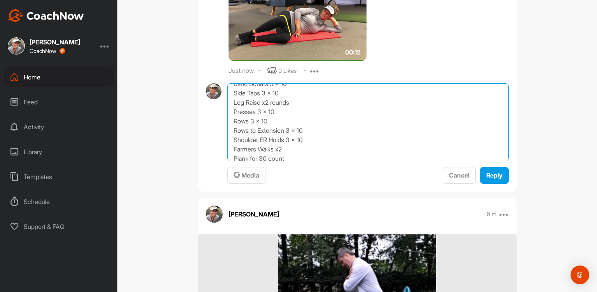
scroll to position [0, 0]
drag, startPoint x: 317, startPoint y: 152, endPoint x: 224, endPoint y: 99, distance: 106.6
click at [228, 99] on textarea "Band Squats 3 x 10 Side Taps 3 x 10 Leg Raise x2 rounds Presses 3 x 10 Rows 3 x…" at bounding box center [369, 122] width 282 height 78
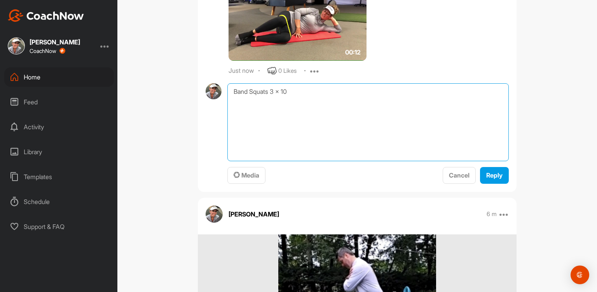
type textarea "Band Squats 3 x 10"
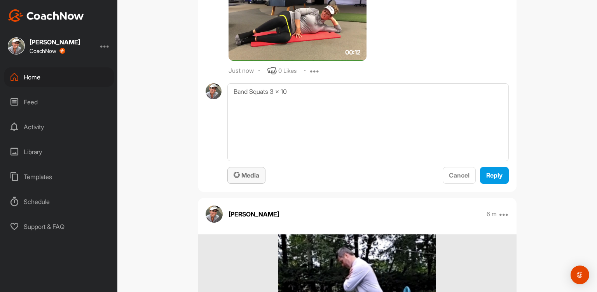
click at [241, 173] on span "Media" at bounding box center [247, 175] width 26 height 8
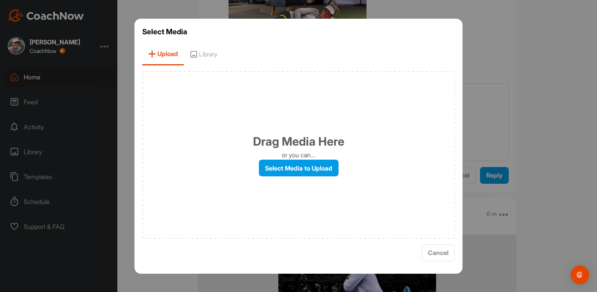
click at [211, 54] on span "Library" at bounding box center [203, 54] width 39 height 22
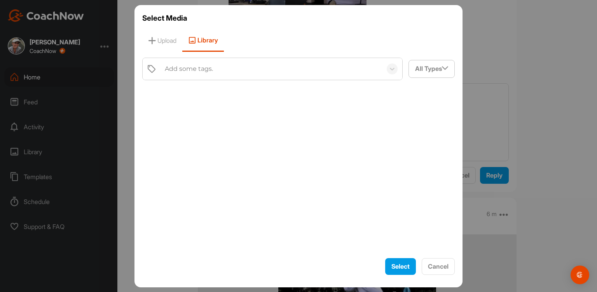
click at [193, 67] on div "Add some tags." at bounding box center [189, 68] width 48 height 9
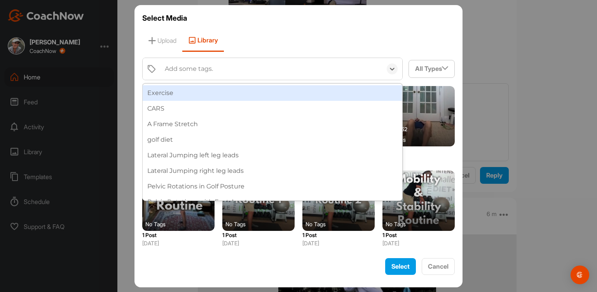
click at [193, 67] on div "Add some tags." at bounding box center [189, 68] width 48 height 9
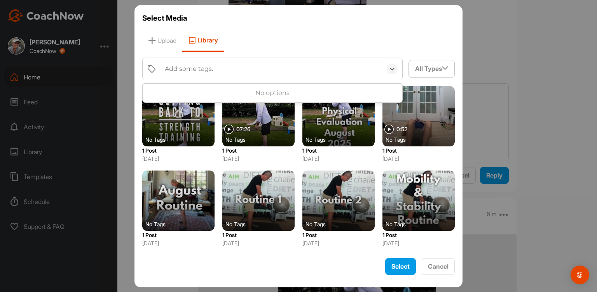
click at [193, 67] on div "Add some tags." at bounding box center [189, 68] width 48 height 9
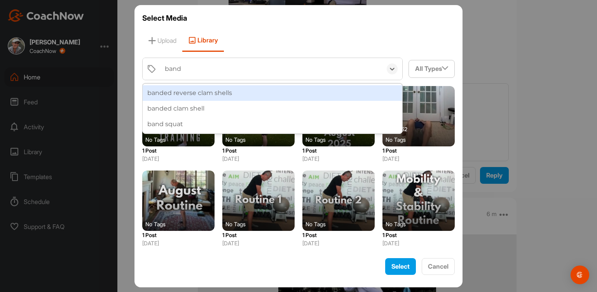
type input "band s"
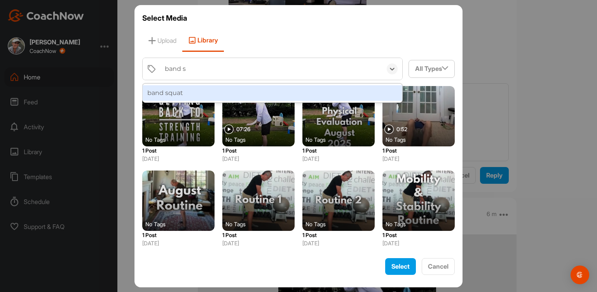
click at [194, 96] on div "band squat" at bounding box center [273, 93] width 260 height 16
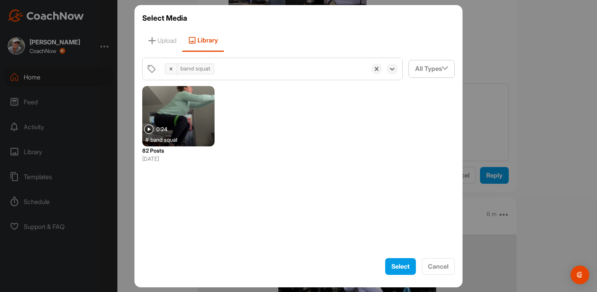
click at [194, 96] on div at bounding box center [178, 116] width 72 height 60
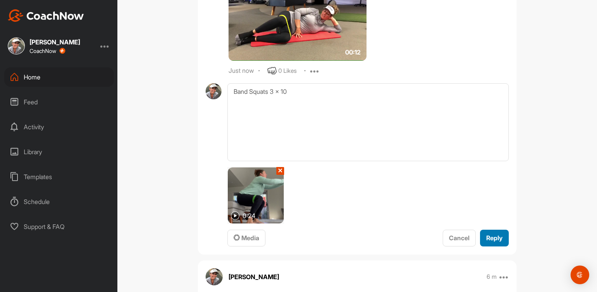
click at [498, 239] on span "Reply" at bounding box center [495, 238] width 16 height 8
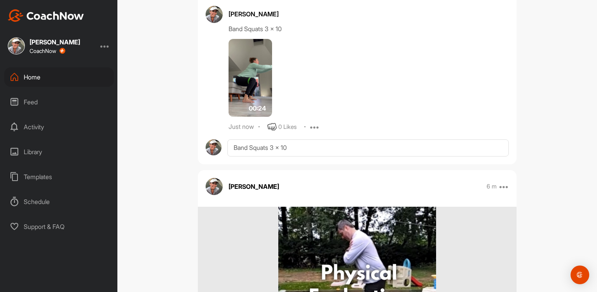
scroll to position [4348, 0]
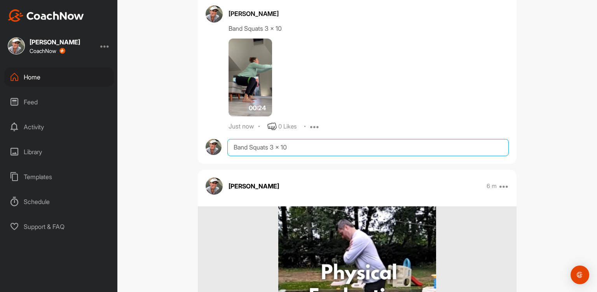
click at [235, 147] on textarea "Band Squats 3 x 10" at bounding box center [369, 147] width 282 height 17
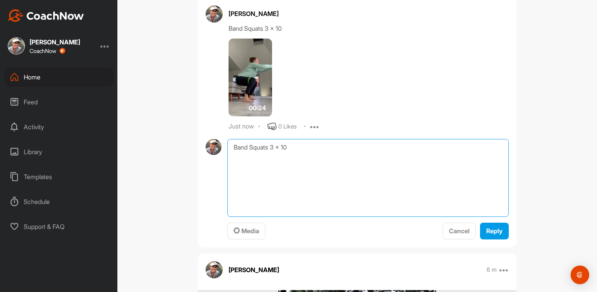
click at [235, 147] on textarea "Band Squats 3 x 10" at bounding box center [369, 178] width 282 height 78
paste textarea "Side Taps 3 x 10 Leg Raise x2 rounds Presses 3 x 10 Rows 3 x 10 Rows to Extensi…"
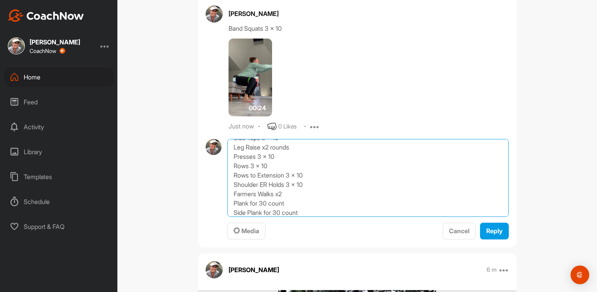
scroll to position [0, 0]
drag, startPoint x: 231, startPoint y: 158, endPoint x: 224, endPoint y: 134, distance: 25.5
drag, startPoint x: 229, startPoint y: 159, endPoint x: 365, endPoint y: 254, distance: 165.8
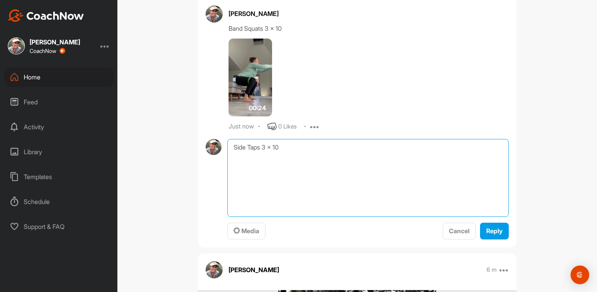
scroll to position [0, 0]
click at [275, 166] on textarea "Side Taps 3 x 10 each side - supporting leg is doing most of the work" at bounding box center [369, 178] width 282 height 78
type textarea "Side Taps 3 x 10 each side - supporting leg (glute) is doing most of the work"
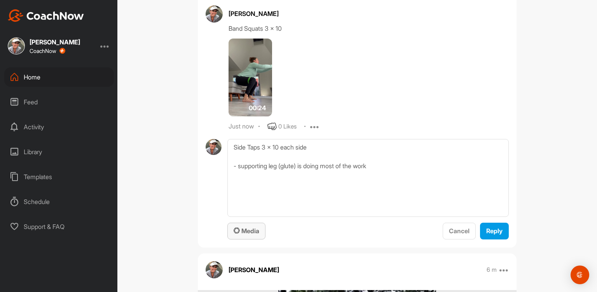
click at [249, 226] on div "Media" at bounding box center [247, 230] width 26 height 9
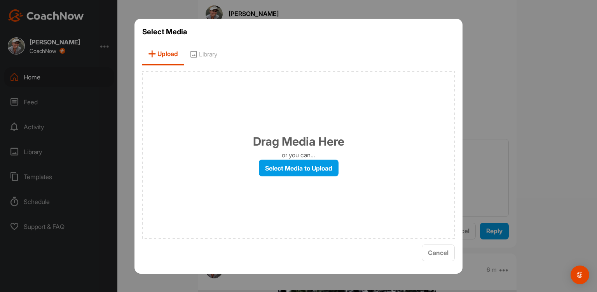
click at [208, 60] on span "Library" at bounding box center [203, 54] width 39 height 22
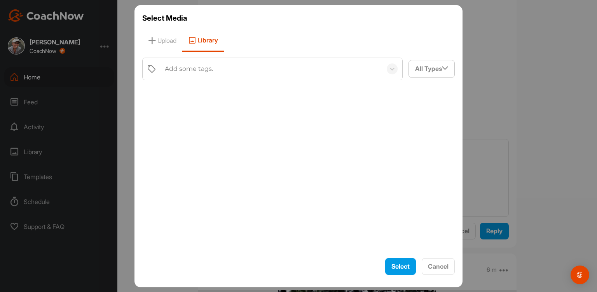
click at [188, 70] on div "Add some tags." at bounding box center [189, 68] width 48 height 9
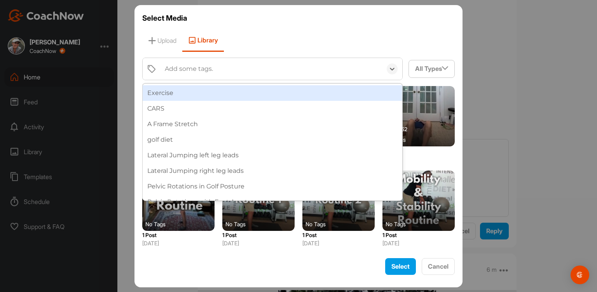
click at [188, 70] on div "Add some tags." at bounding box center [189, 68] width 48 height 9
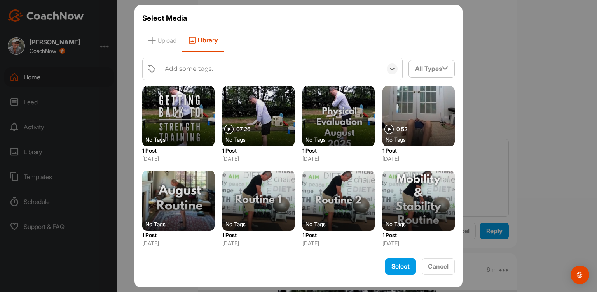
click at [188, 70] on div "Add some tags." at bounding box center [189, 68] width 48 height 9
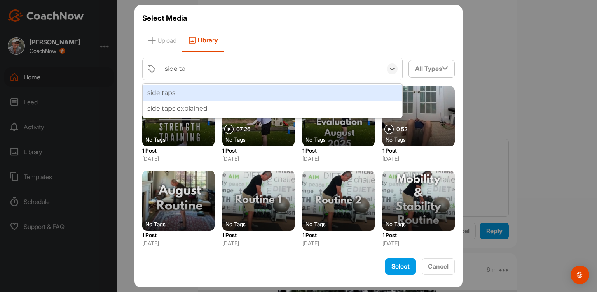
type input "side taps"
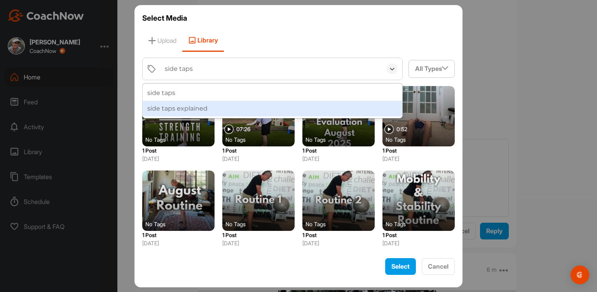
click at [198, 109] on div "side taps explained" at bounding box center [273, 109] width 260 height 16
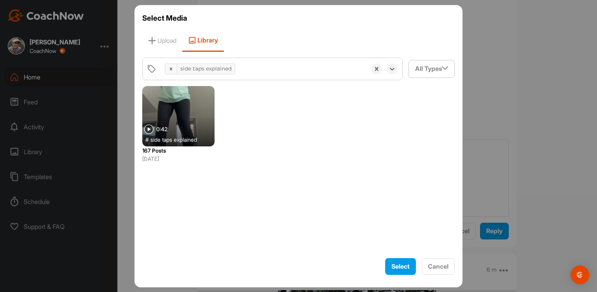
click at [198, 109] on div at bounding box center [178, 116] width 72 height 60
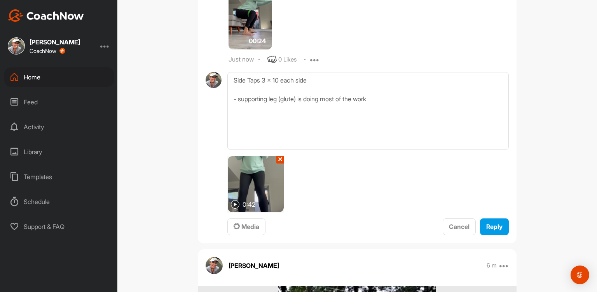
scroll to position [4416, 0]
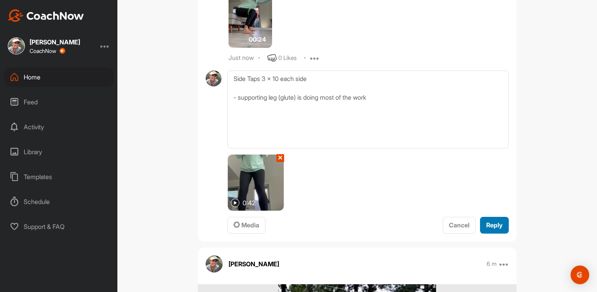
click at [491, 221] on span "Reply" at bounding box center [495, 225] width 16 height 8
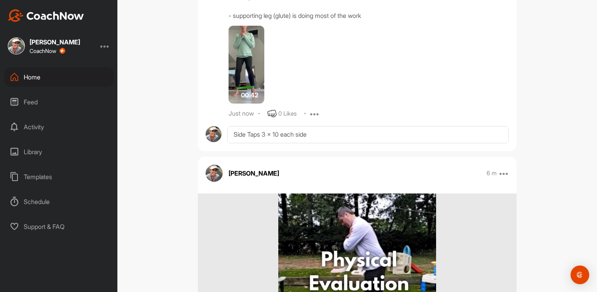
scroll to position [4515, 0]
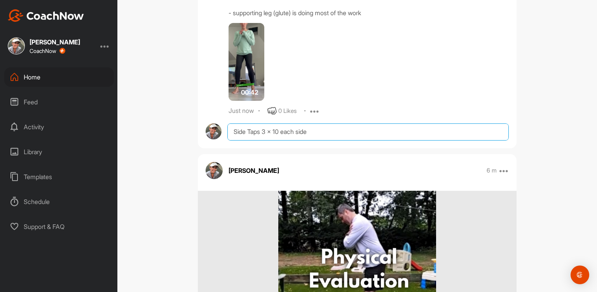
click at [248, 127] on textarea "Side Taps 3 x 10 each side - supporting leg (glute) is doing most of the work" at bounding box center [369, 131] width 282 height 17
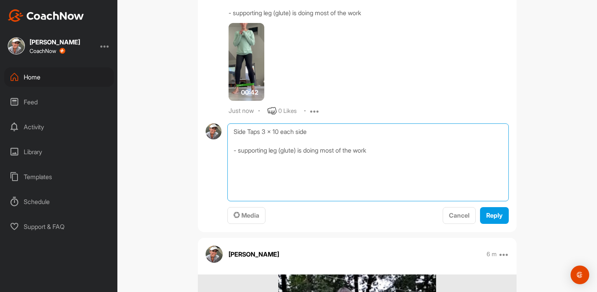
paste textarea "Band Squats 3 x 10 Side Taps 3 x 10 Leg Raise x2 rounds Presses 3 x 10 Rows 3 x…"
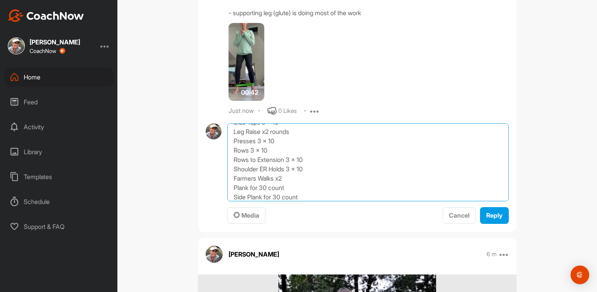
scroll to position [0, 0]
drag, startPoint x: 229, startPoint y: 152, endPoint x: 227, endPoint y: 116, distance: 35.8
drag, startPoint x: 227, startPoint y: 140, endPoint x: 392, endPoint y: 216, distance: 182.5
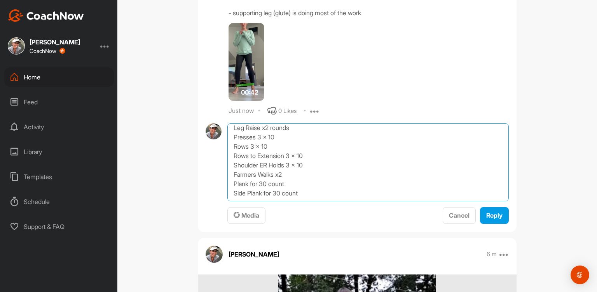
click at [392, 216] on div "Leg Raise x2 rounds Presses 3 x 10 Rows 3 x 10 Rows to Extension 3 x 10 Shoulde…" at bounding box center [369, 173] width 282 height 101
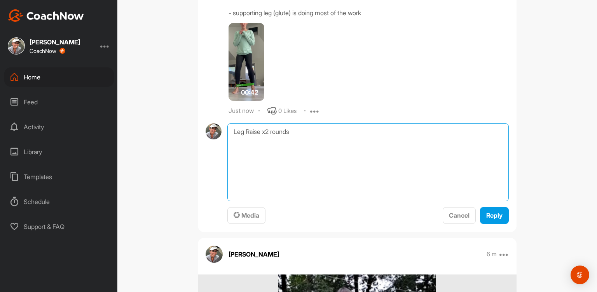
scroll to position [0, 0]
type textarea "Leg Raise x2 rounds 1 round = x10 straight back, x10 diagonal on both right and…"
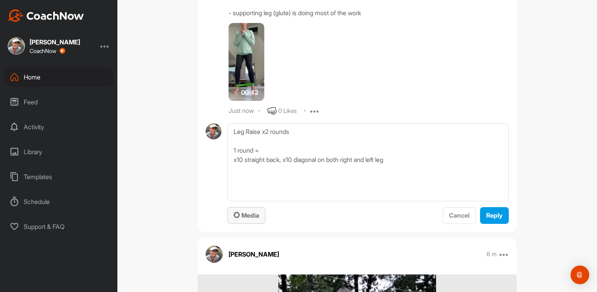
click at [243, 211] on span "Media" at bounding box center [247, 215] width 26 height 8
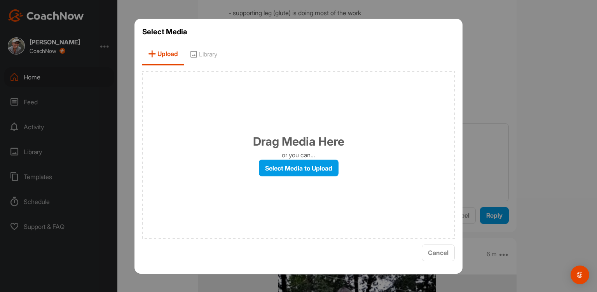
click at [215, 57] on span "Library" at bounding box center [203, 54] width 39 height 22
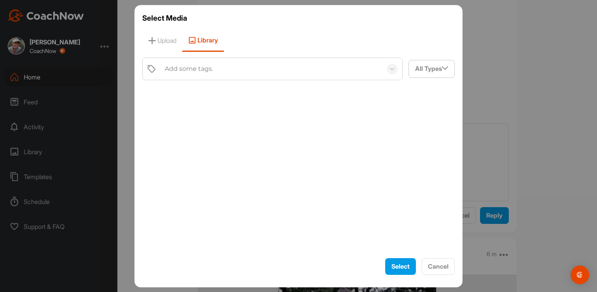
click at [180, 70] on div "Add some tags." at bounding box center [189, 68] width 48 height 9
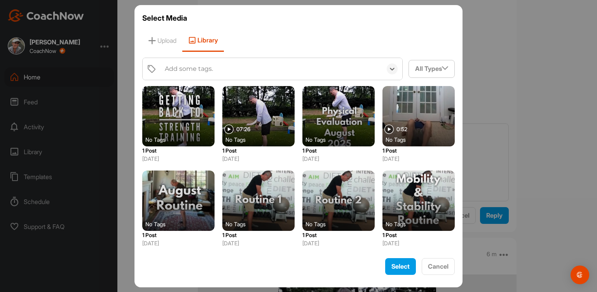
click at [180, 70] on div "Add some tags." at bounding box center [189, 68] width 48 height 9
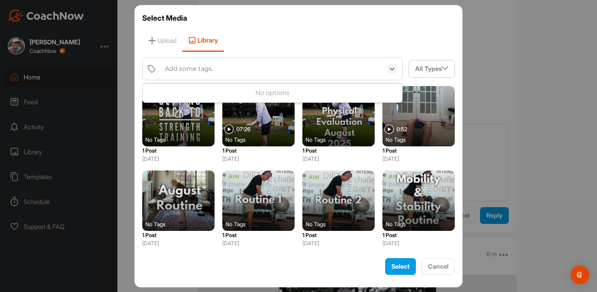
click at [180, 70] on div "Add some tags." at bounding box center [189, 68] width 48 height 9
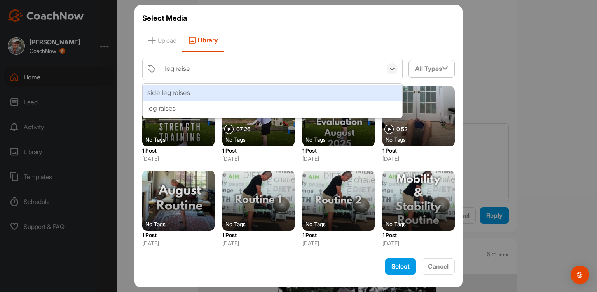
type input "leg raises"
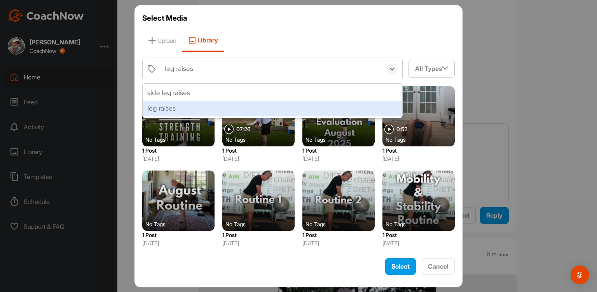
click at [176, 104] on div "leg raises" at bounding box center [273, 109] width 260 height 16
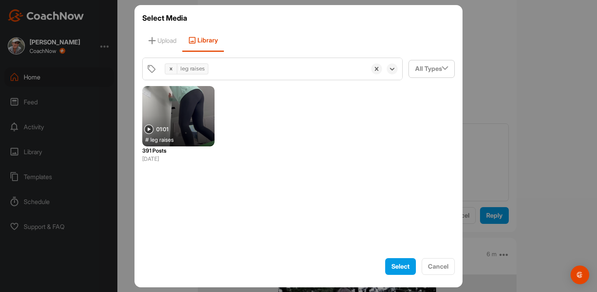
click at [176, 104] on div at bounding box center [178, 116] width 72 height 60
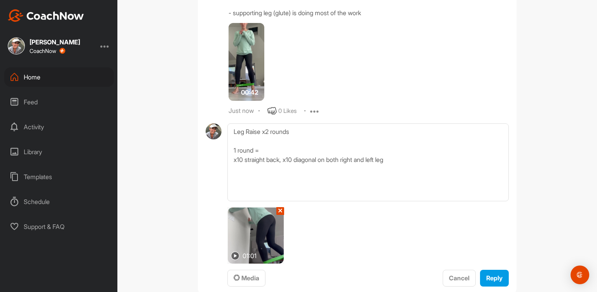
scroll to position [4558, 0]
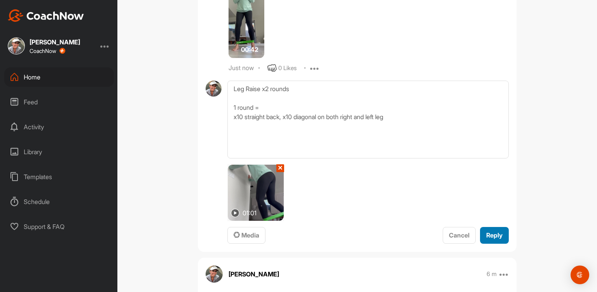
click at [488, 231] on span "Reply" at bounding box center [495, 235] width 16 height 8
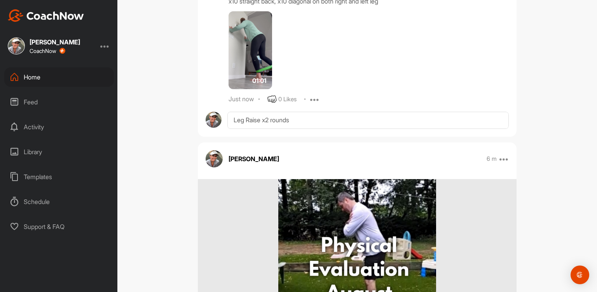
scroll to position [4694, 0]
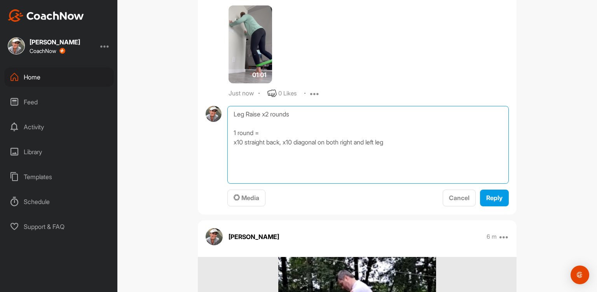
click at [235, 114] on textarea "Leg Raise x2 rounds 1 round = x10 straight back, x10 diagonal on both right and…" at bounding box center [369, 145] width 282 height 78
paste textarea "Band Squats 3 x 10 Side Taps 3 x 10 Leg Raise x2 rounds Presses 3 x 10 Rows 3 x…"
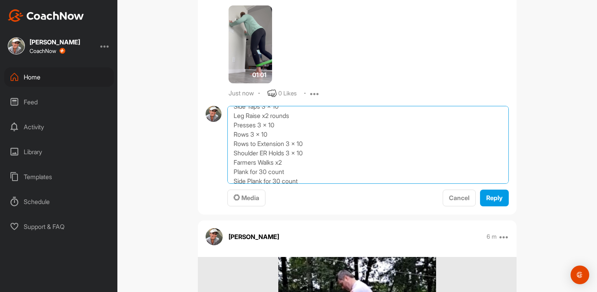
scroll to position [0, 0]
drag, startPoint x: 229, startPoint y: 124, endPoint x: 221, endPoint y: 59, distance: 65.8
drag, startPoint x: 227, startPoint y: 120, endPoint x: 386, endPoint y: 193, distance: 175.1
click at [386, 193] on div "Presses 3 x 10 Rows 3 x 10 Rows to Extension 3 x 10 Shoulder ER Holds 3 x 10 Fa…" at bounding box center [369, 156] width 282 height 101
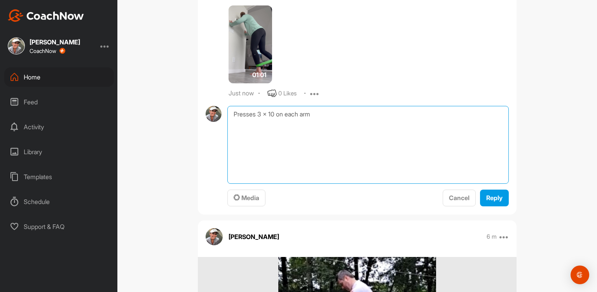
type textarea "Presses 3 x 10 on each arm"
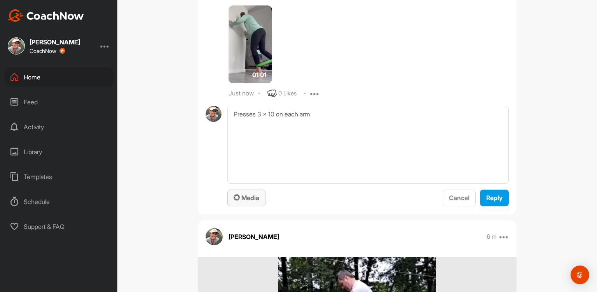
click at [230, 198] on button "Media" at bounding box center [247, 197] width 38 height 17
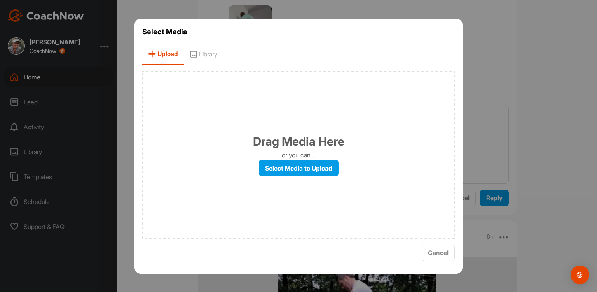
click at [212, 54] on span "Library" at bounding box center [203, 54] width 39 height 22
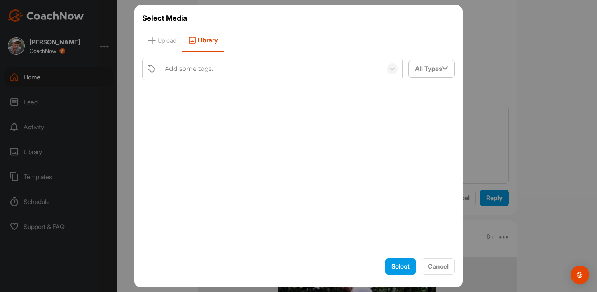
click at [200, 59] on div "Add some tags." at bounding box center [271, 69] width 221 height 22
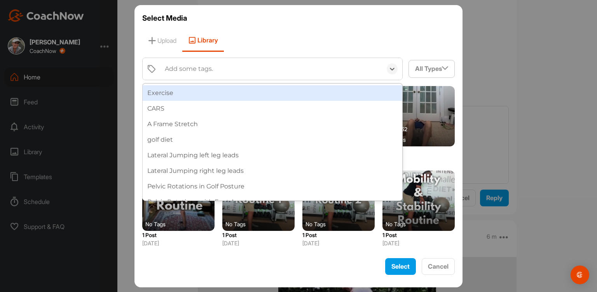
click at [200, 59] on div "Add some tags." at bounding box center [271, 69] width 221 height 22
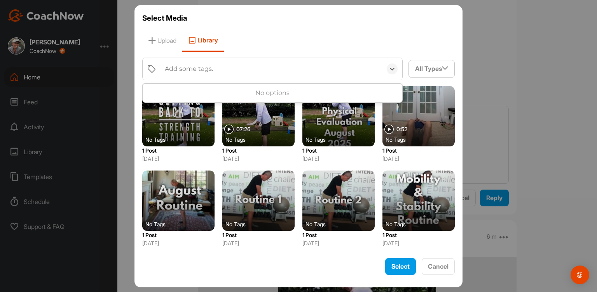
click at [200, 59] on div "Add some tags." at bounding box center [271, 69] width 221 height 22
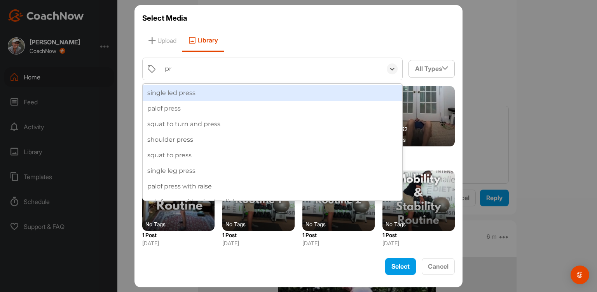
type input "p"
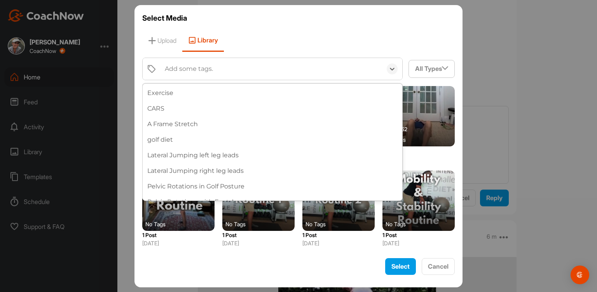
click at [194, 62] on div "Add some tags." at bounding box center [271, 69] width 221 height 22
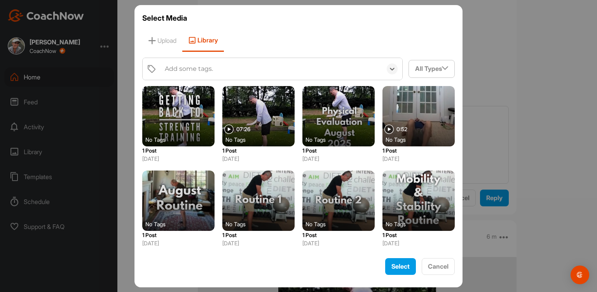
click at [194, 62] on div "Add some tags." at bounding box center [271, 69] width 221 height 22
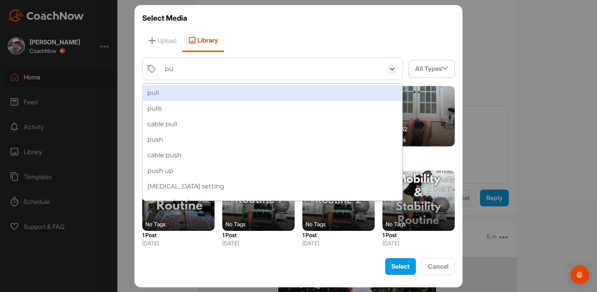
type input "pus"
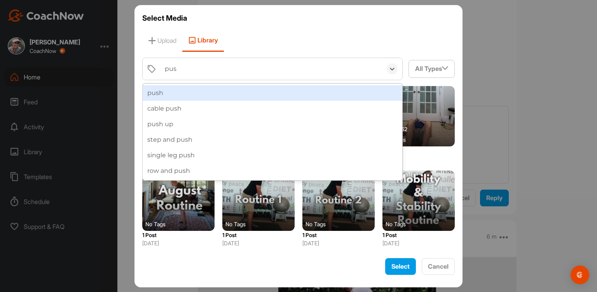
click at [165, 88] on div "push" at bounding box center [273, 93] width 260 height 16
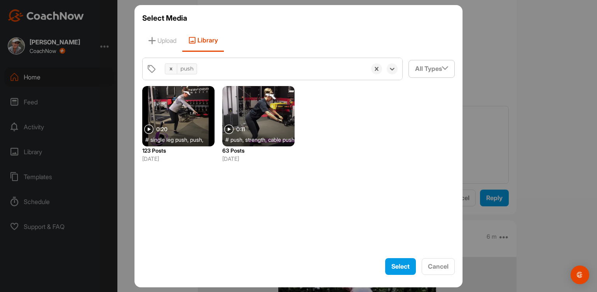
click at [267, 139] on span "strength ," at bounding box center [255, 139] width 21 height 8
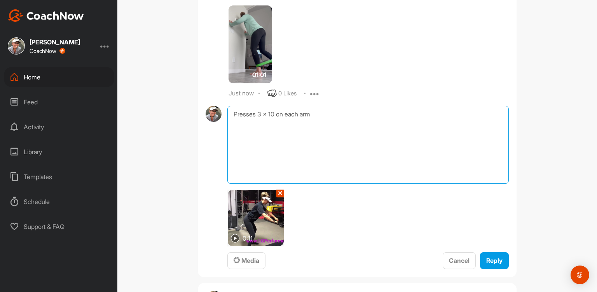
click at [326, 119] on textarea "Presses 3 x 10 on each arm" at bounding box center [369, 145] width 282 height 78
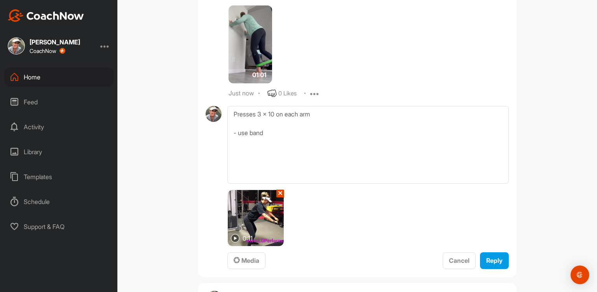
click at [495, 261] on span "Reply" at bounding box center [495, 260] width 16 height 8
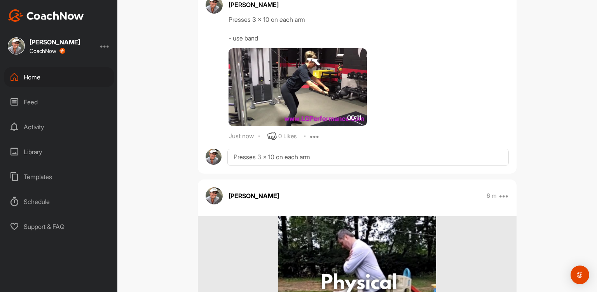
scroll to position [4806, 0]
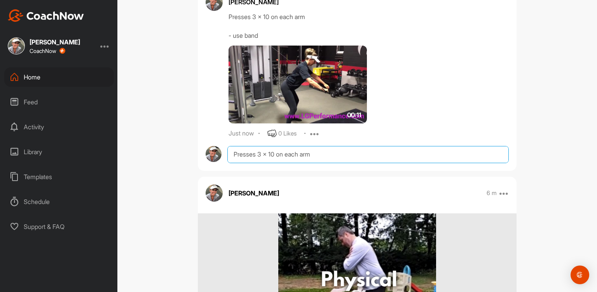
click at [247, 153] on textarea "Presses 3 x 10 on each arm - use band" at bounding box center [369, 154] width 282 height 17
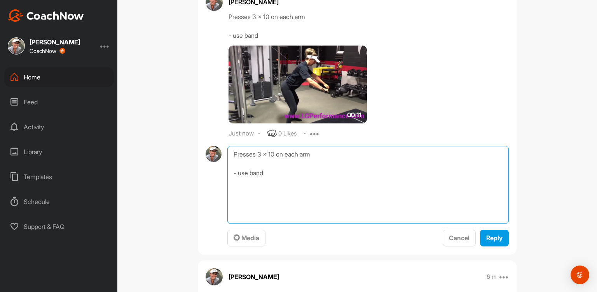
paste textarea "Band Squats 3 x 10 Side Taps 3 x 10 Leg Raise x2 rounds Presses 3 x 10 Rows 3 x…"
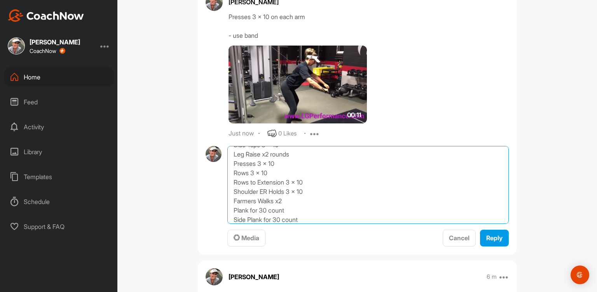
scroll to position [0, 0]
drag, startPoint x: 229, startPoint y: 172, endPoint x: 211, endPoint y: 77, distance: 96.5
drag, startPoint x: 300, startPoint y: 201, endPoint x: 221, endPoint y: 165, distance: 86.8
click at [221, 165] on div "Rows 3 x 10 Rows to Extension 3 x 10 Shoulder ER Holds 3 x 10 Farmers Walks x2 …" at bounding box center [357, 196] width 303 height 101
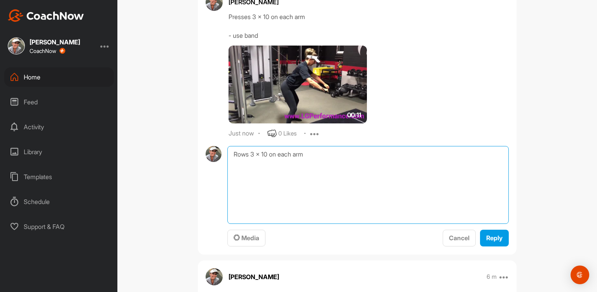
type textarea "Rows 3 x 10 on each arm"
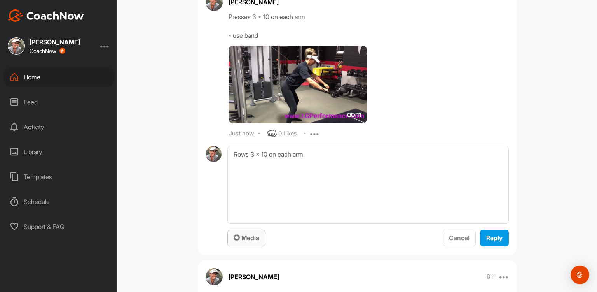
click at [246, 236] on span "Media" at bounding box center [247, 238] width 26 height 8
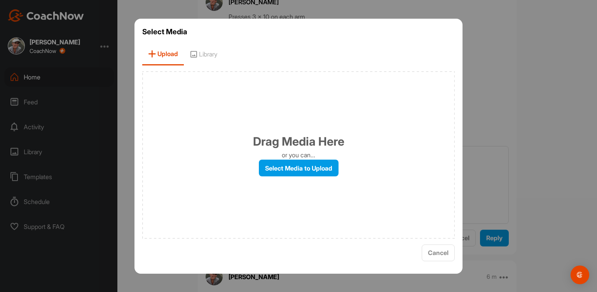
click at [206, 56] on span "Library" at bounding box center [203, 54] width 39 height 22
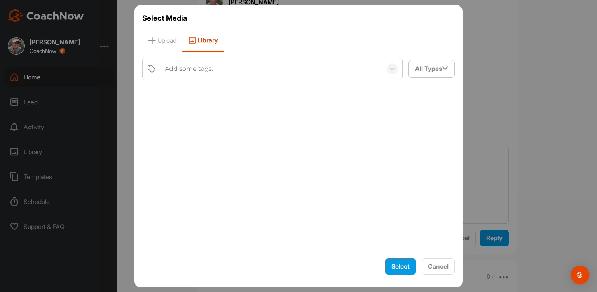
click at [185, 68] on div "Add some tags." at bounding box center [189, 68] width 48 height 9
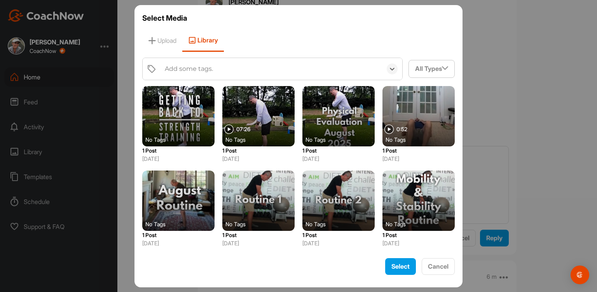
click at [185, 68] on div "Add some tags." at bounding box center [189, 68] width 48 height 9
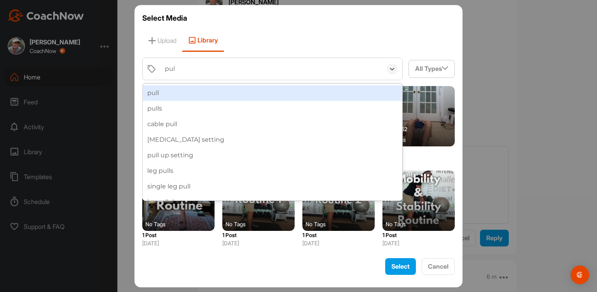
type input "pull"
click at [185, 94] on div "pull" at bounding box center [273, 93] width 260 height 16
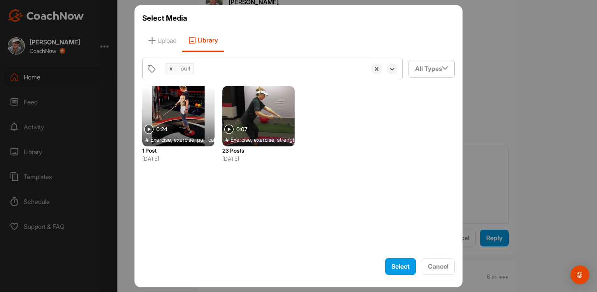
click at [268, 135] on span "exercise ," at bounding box center [265, 139] width 22 height 8
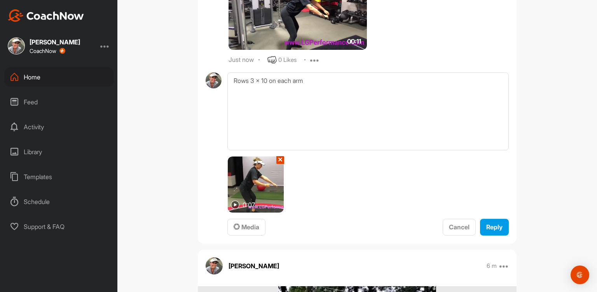
scroll to position [4883, 0]
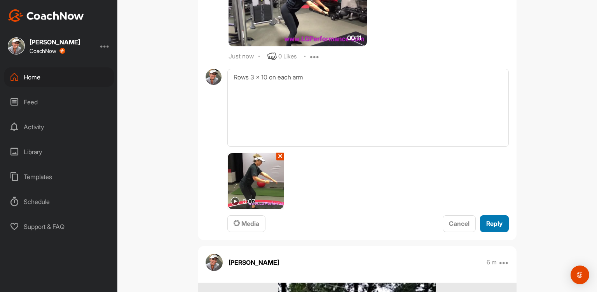
click at [493, 228] on button "Reply" at bounding box center [494, 223] width 29 height 17
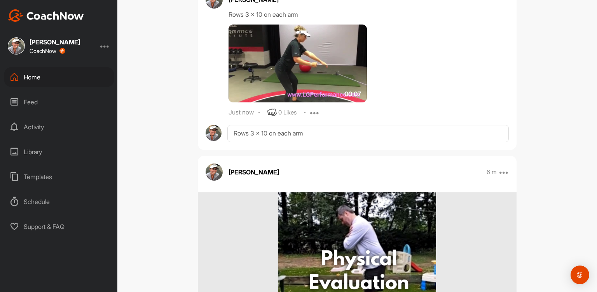
scroll to position [4961, 0]
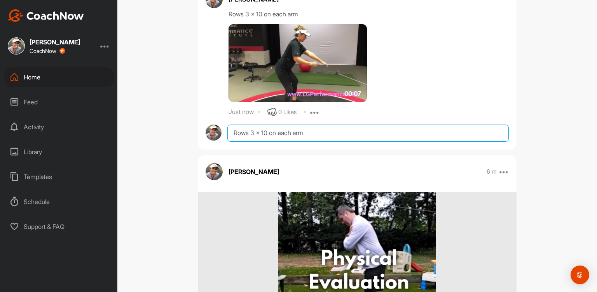
click at [241, 131] on textarea "Rows 3 x 10 on each arm" at bounding box center [369, 132] width 282 height 17
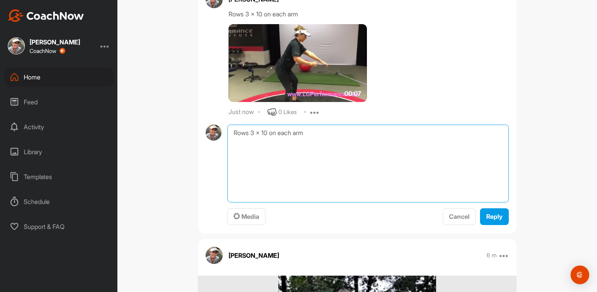
paste textarea "Band Squats 3 x 10 Side Taps 3 x 10 Leg Raise x2 rounds Presses 3 x 10 Rows 3 x…"
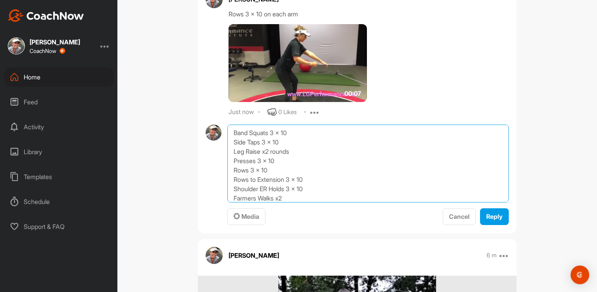
scroll to position [19, 0]
drag, startPoint x: 229, startPoint y: 163, endPoint x: 208, endPoint y: 91, distance: 74.5
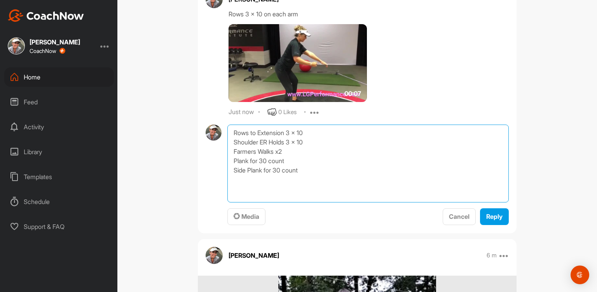
scroll to position [0, 0]
drag, startPoint x: 302, startPoint y: 169, endPoint x: 221, endPoint y: 141, distance: 85.2
click at [221, 141] on div "Rows to Extension 3 x 10 Shoulder ER Holds 3 x 10 Farmers Walks x2 Plank for 30…" at bounding box center [357, 174] width 303 height 101
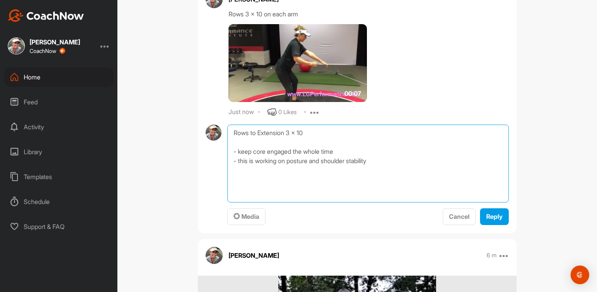
type textarea "Rows to Extension 3 x 10 - keep core engaged the whole time - this is working o…"
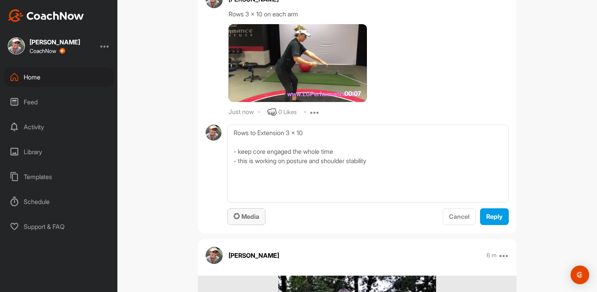
click at [247, 216] on span "Media" at bounding box center [247, 216] width 26 height 8
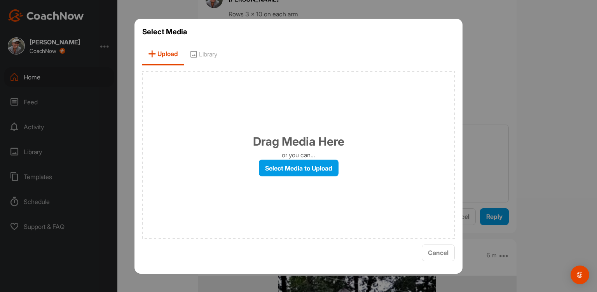
click at [209, 53] on span "Library" at bounding box center [203, 54] width 39 height 22
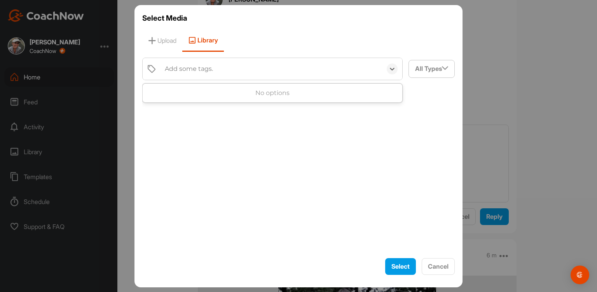
click at [180, 62] on div "Add some tags." at bounding box center [271, 69] width 221 height 22
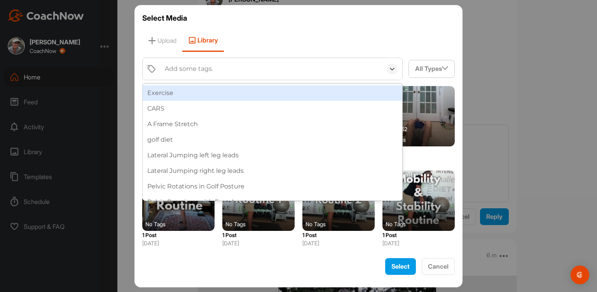
click at [180, 62] on div "Add some tags." at bounding box center [271, 69] width 221 height 22
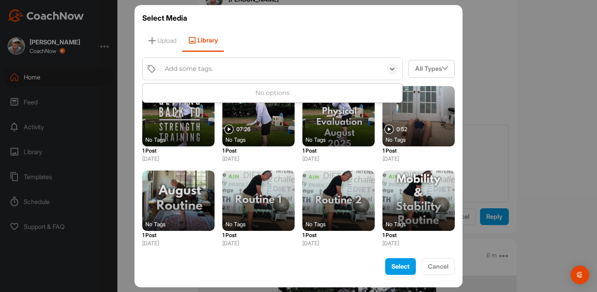
click at [180, 62] on div "Add some tags." at bounding box center [271, 69] width 221 height 22
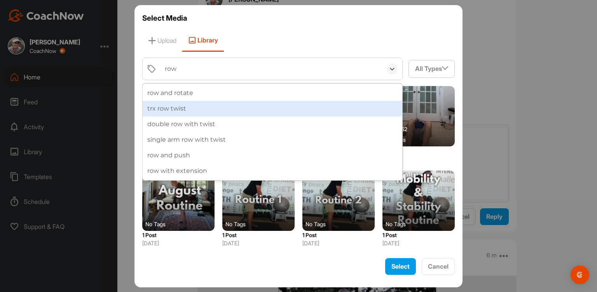
type input "row w"
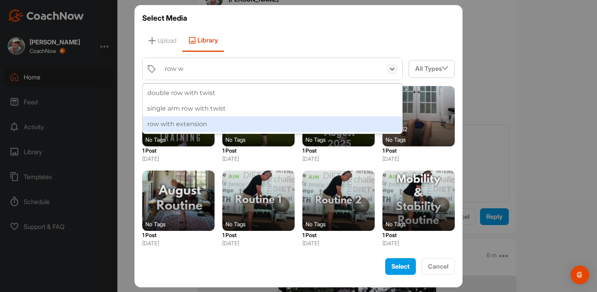
click at [186, 124] on div "row with extension" at bounding box center [273, 124] width 260 height 16
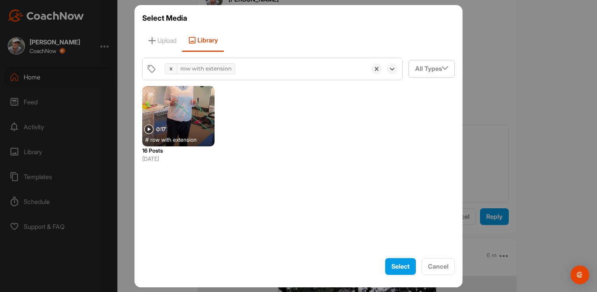
click at [186, 124] on div at bounding box center [178, 116] width 72 height 60
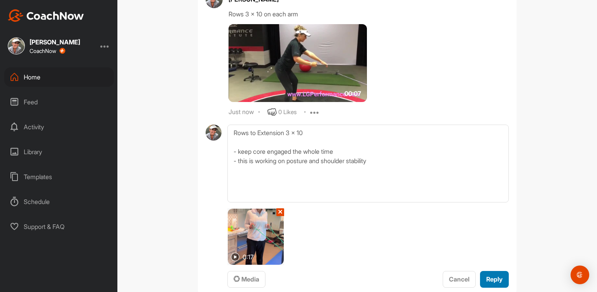
click at [496, 277] on span "Reply" at bounding box center [495, 279] width 16 height 8
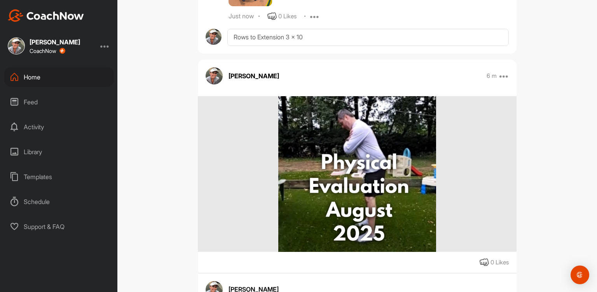
scroll to position [5218, 0]
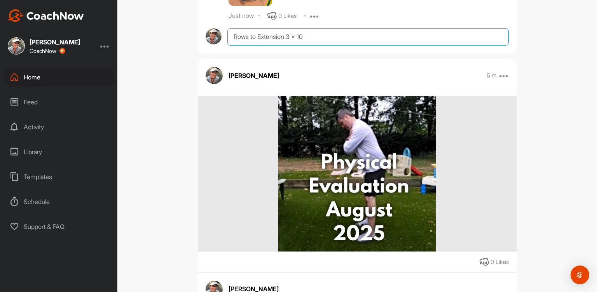
click at [234, 40] on textarea "Rows to Extension 3 x 10 - keep core engaged the whole time - this is working o…" at bounding box center [369, 36] width 282 height 17
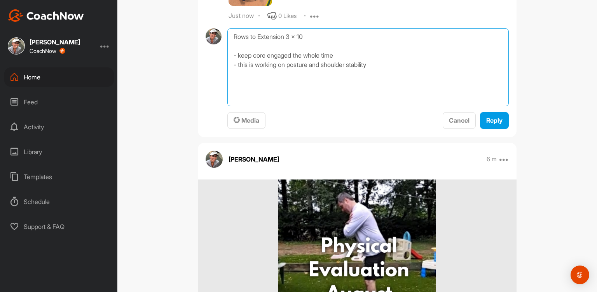
paste textarea "Band Squats 3 x 10 Side Taps 3 x 10 Leg Raise x2 rounds Presses 3 x 10 Rows 3 x…"
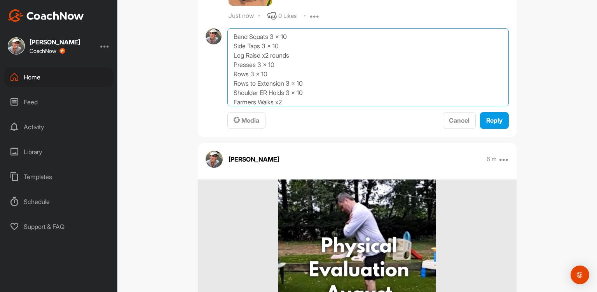
scroll to position [19, 0]
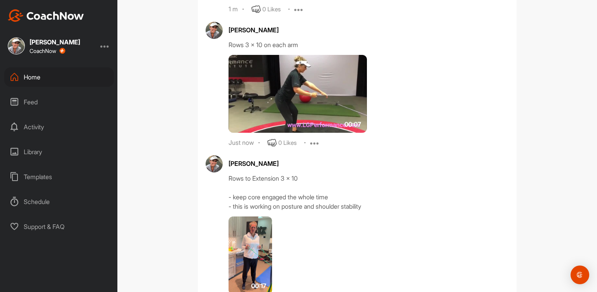
drag, startPoint x: 230, startPoint y: 76, endPoint x: 240, endPoint y: -35, distance: 110.9
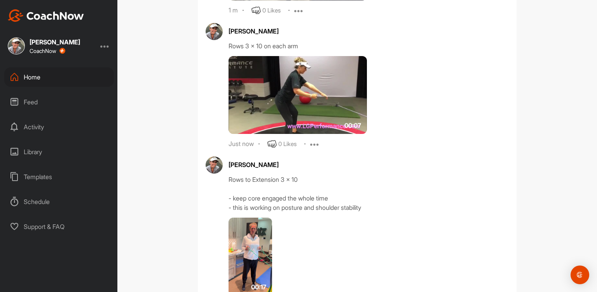
click at [240, 0] on html "[PERSON_NAME] CoachNow Home Feed Activity Library Templates Schedule Support & …" at bounding box center [298, 146] width 597 height 292
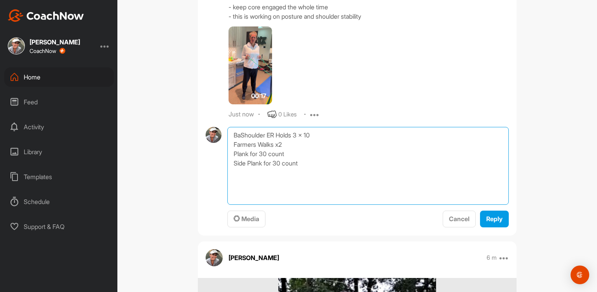
scroll to position [5121, 0]
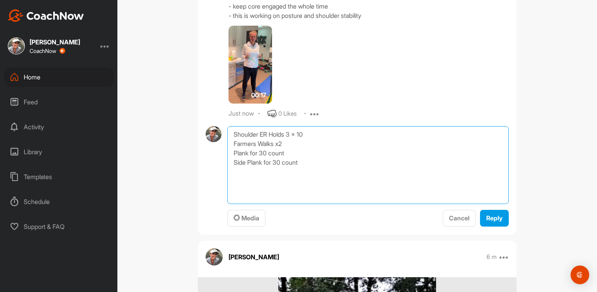
drag, startPoint x: 226, startPoint y: 143, endPoint x: 333, endPoint y: 179, distance: 112.8
click at [333, 179] on textarea "Shoulder ER Holds 3 x 10 Farmers Walks x2 Plank for 30 count Side Plank for 30 …" at bounding box center [369, 165] width 282 height 78
type textarea "Shoulder ER Holds 3 x 10 each side"
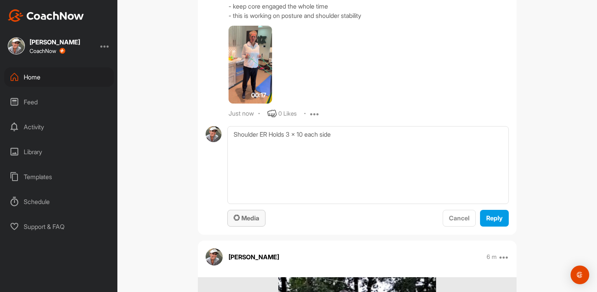
click at [237, 222] on button "Media" at bounding box center [247, 218] width 38 height 17
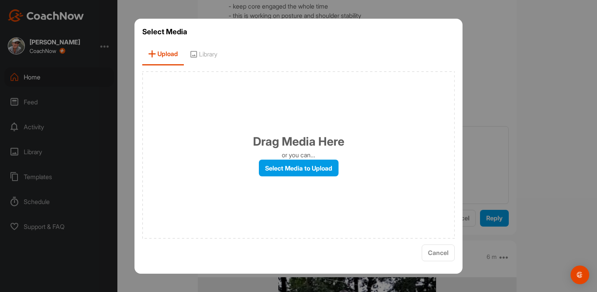
click at [214, 51] on span "Library" at bounding box center [203, 54] width 39 height 22
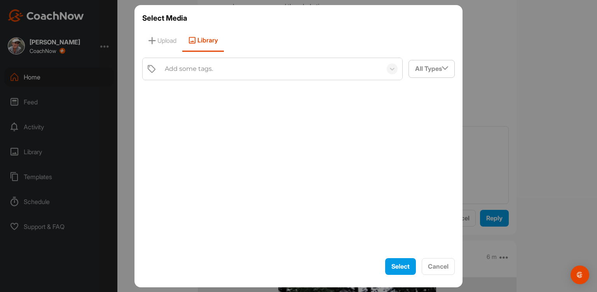
click at [191, 66] on div "Add some tags." at bounding box center [189, 68] width 48 height 9
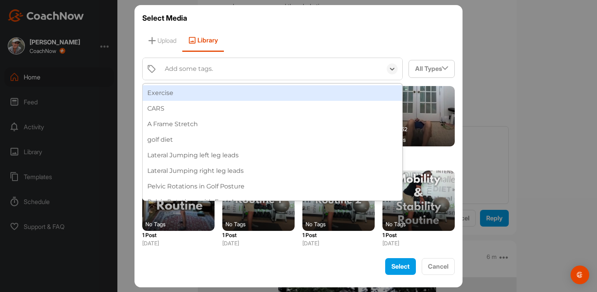
click at [191, 66] on div "Add some tags." at bounding box center [189, 68] width 48 height 9
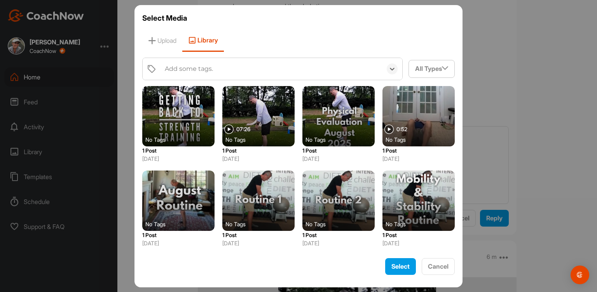
click at [191, 66] on div "Add some tags." at bounding box center [189, 68] width 48 height 9
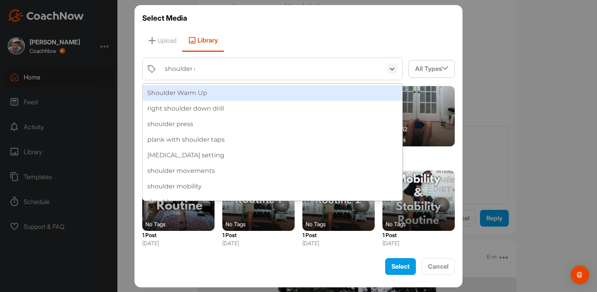
type input "shoulder er"
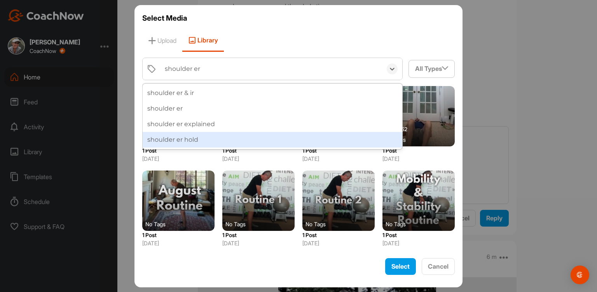
click at [197, 137] on div "shoulder er hold" at bounding box center [273, 140] width 260 height 16
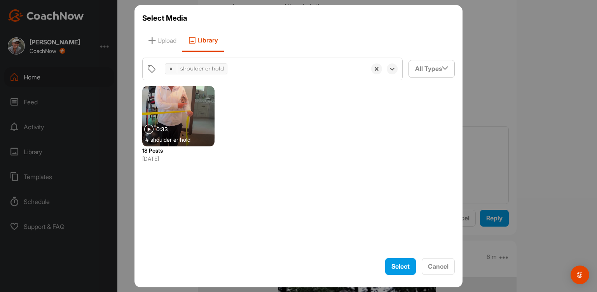
click at [189, 122] on div at bounding box center [178, 116] width 72 height 60
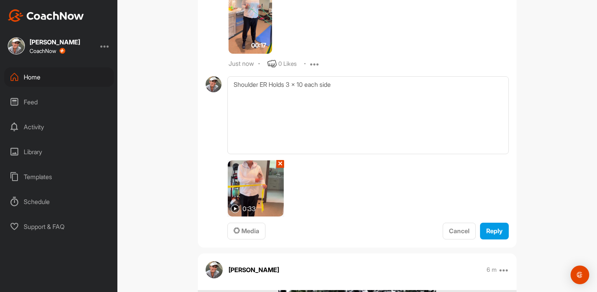
scroll to position [5187, 0]
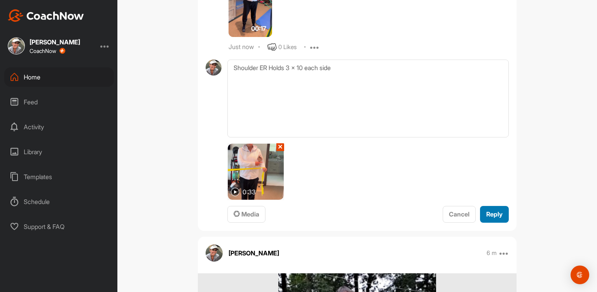
click at [499, 216] on span "Reply" at bounding box center [495, 214] width 16 height 8
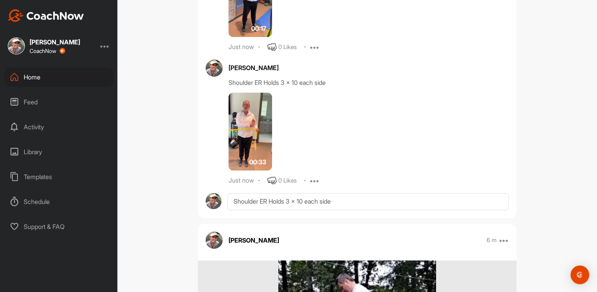
scroll to position [5244, 0]
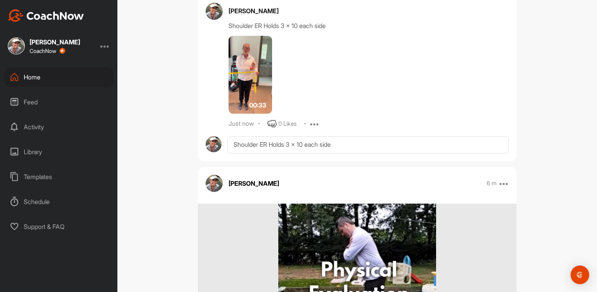
click at [315, 123] on icon at bounding box center [314, 123] width 9 height 9
click at [306, 144] on button "Edit" at bounding box center [310, 150] width 47 height 26
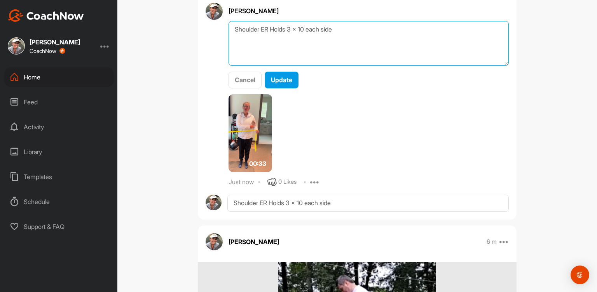
click at [338, 43] on textarea "Shoulder ER Holds 3 x 10 each side" at bounding box center [369, 43] width 280 height 45
click at [308, 26] on textarea "Shoulder ER Holds 3 x 10 each side" at bounding box center [369, 43] width 280 height 45
click at [326, 54] on textarea "Shoulder ER Holds 3 x 10 steps each side - keep core engaged - working on postu…" at bounding box center [369, 43] width 280 height 45
click at [321, 55] on textarea "Shoulder ER Holds 3 x 10 steps each side - keep core engaged - working on postu…" at bounding box center [369, 43] width 280 height 45
type textarea "Shoulder ER Holds 3 x 10 steps each side - keep core engaged - working on postu…"
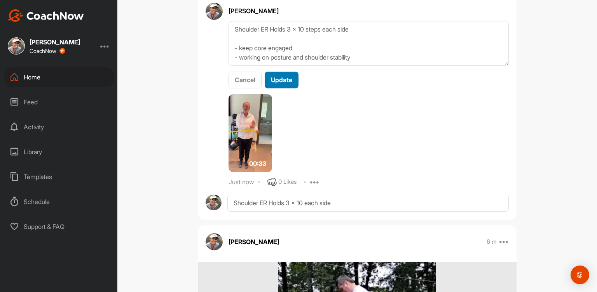
click at [283, 81] on span "Update" at bounding box center [281, 80] width 21 height 8
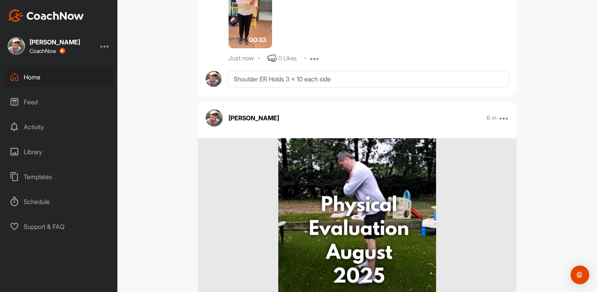
scroll to position [5339, 0]
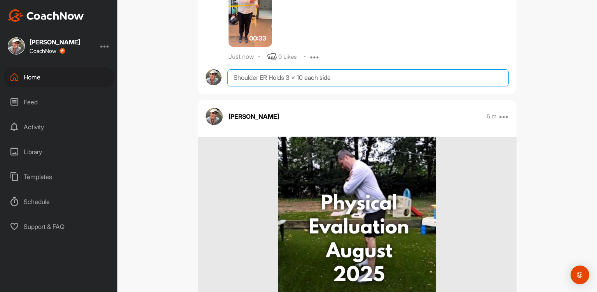
click at [247, 82] on textarea "Shoulder ER Holds 3 x 10 each side" at bounding box center [369, 77] width 282 height 17
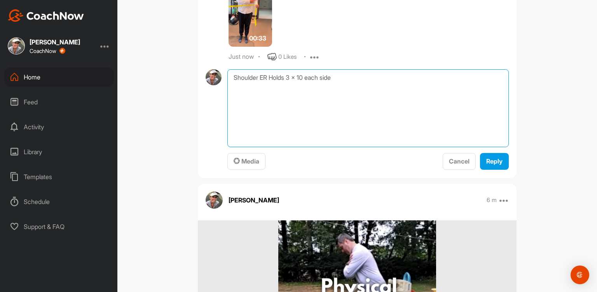
paste textarea "Band Squats 3 x 10 Side Taps 3 x 10 Leg Raise x2 rounds Presses 3 x 10 Rows 3 x…"
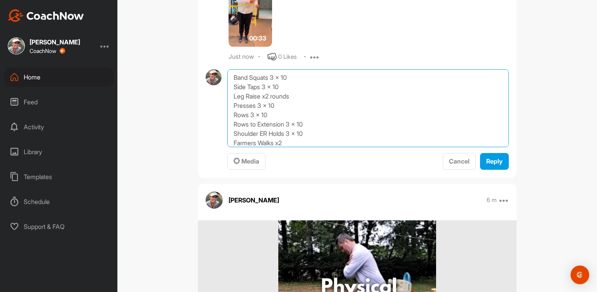
scroll to position [19, 0]
drag, startPoint x: 231, startPoint y: 133, endPoint x: 222, endPoint y: 52, distance: 82.2
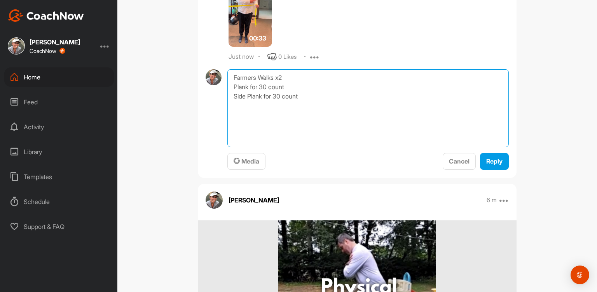
drag, startPoint x: 304, startPoint y: 109, endPoint x: 227, endPoint y: 96, distance: 78.5
click at [228, 96] on textarea "Farmers Walks x2 Plank for 30 count Side Plank for 30 count" at bounding box center [369, 108] width 282 height 78
type textarea "Farmers Walks x2 - 1 rep = 2 lengths of room - keep grip tight and posture good"
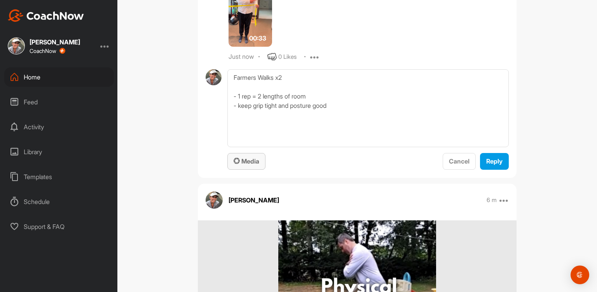
click at [239, 165] on span "Media" at bounding box center [247, 161] width 26 height 8
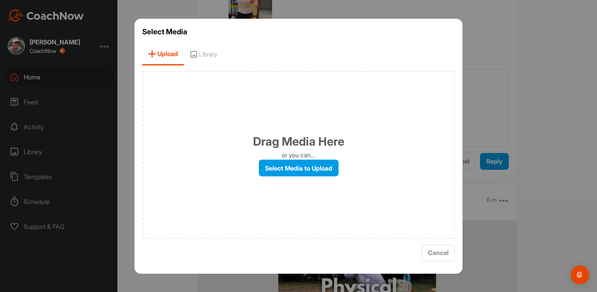
click at [210, 56] on span "Library" at bounding box center [203, 54] width 39 height 22
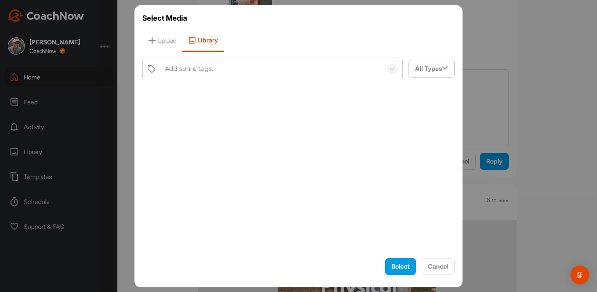
click at [182, 65] on div "Add some tags." at bounding box center [189, 68] width 48 height 9
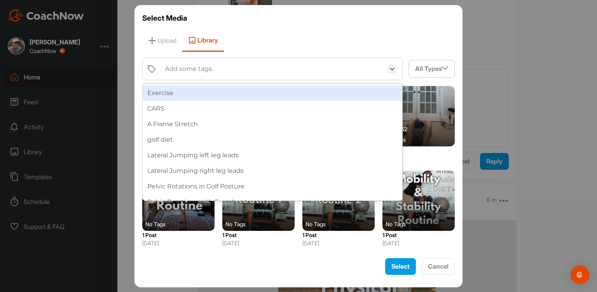
click at [182, 65] on div "Add some tags." at bounding box center [189, 68] width 48 height 9
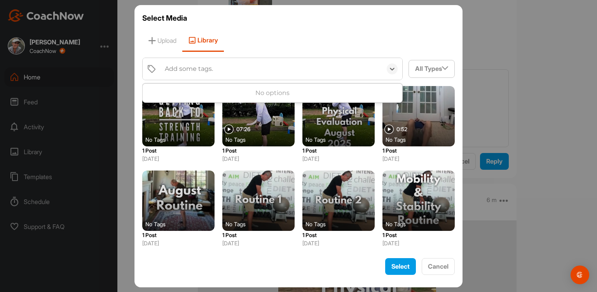
click at [182, 65] on div "Add some tags." at bounding box center [189, 68] width 48 height 9
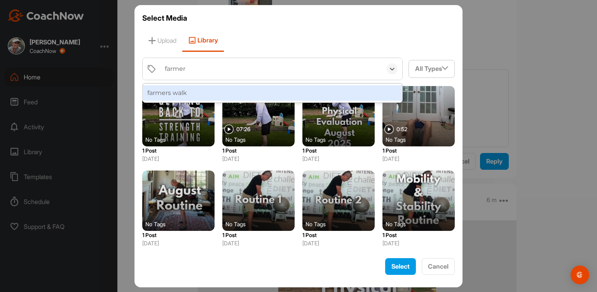
type input "farmers"
click at [182, 87] on div "farmers walk" at bounding box center [273, 93] width 260 height 16
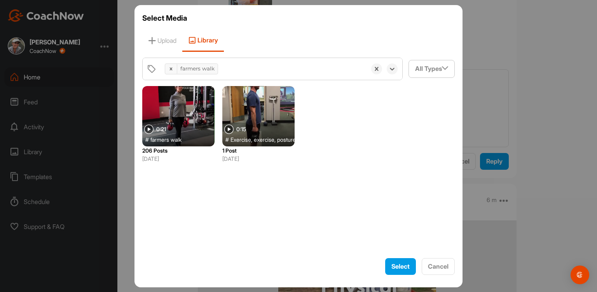
click at [185, 112] on div at bounding box center [178, 116] width 72 height 60
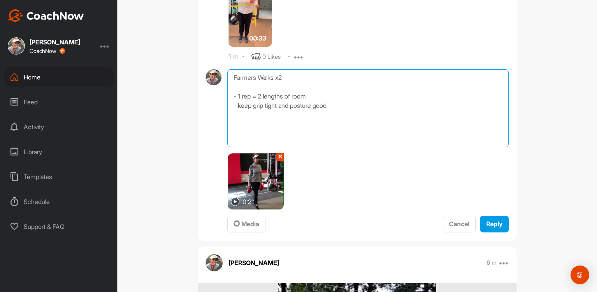
click at [348, 116] on textarea "Farmers Walks x2 - 1 rep = 2 lengths of room - keep grip tight and posture good" at bounding box center [369, 108] width 282 height 78
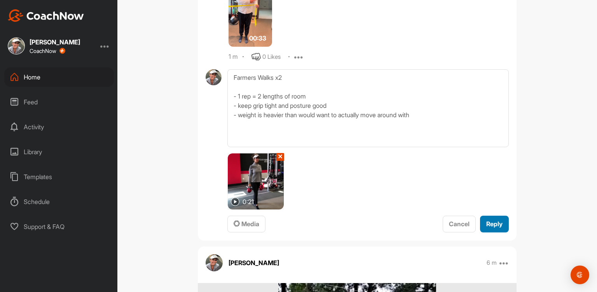
click at [504, 227] on button "Reply" at bounding box center [494, 223] width 29 height 17
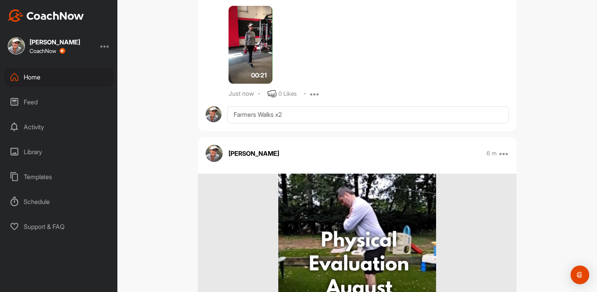
scroll to position [5470, 0]
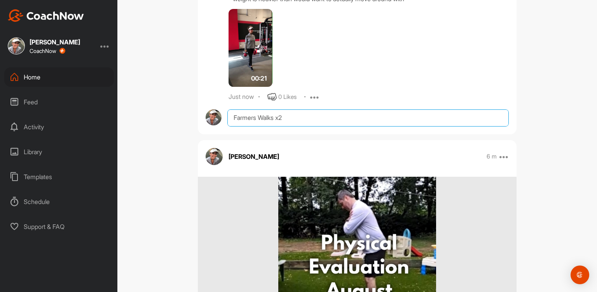
click at [237, 125] on textarea "Farmers Walks x2 - 1 rep = 2 lengths of room - keep grip tight and posture good…" at bounding box center [369, 117] width 282 height 17
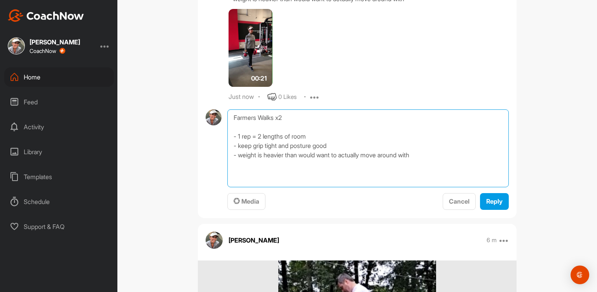
paste textarea "Band Squats 3 x 10 Side Taps 3 x 10 Leg Raise x2 rounds Presses 3 x 10 Rows 3 x…"
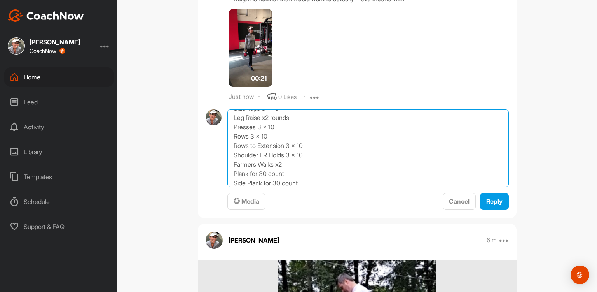
scroll to position [0, 0]
drag, startPoint x: 229, startPoint y: 182, endPoint x: 208, endPoint y: 35, distance: 148.6
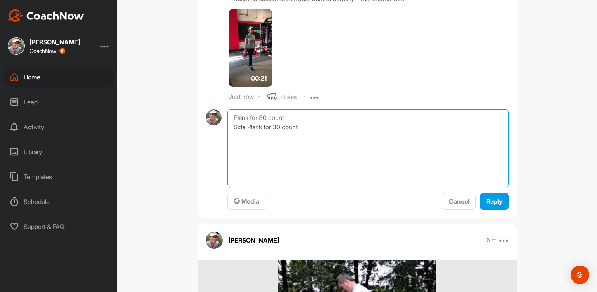
drag, startPoint x: 303, startPoint y: 137, endPoint x: 205, endPoint y: 144, distance: 98.3
click at [206, 144] on div "Plank for 30 count Side Plank for 30 count Media Cancel Reply" at bounding box center [357, 159] width 303 height 101
click at [313, 141] on textarea "Plank for 30 count - can be on hands or elbows, what" at bounding box center [369, 148] width 282 height 78
click at [340, 142] on textarea "Plank for 30 count - can be on hands or forearms, what" at bounding box center [369, 148] width 282 height 78
type textarea "Plank for 30 count - can be on hands or forearms, whatever feels more comfortab…"
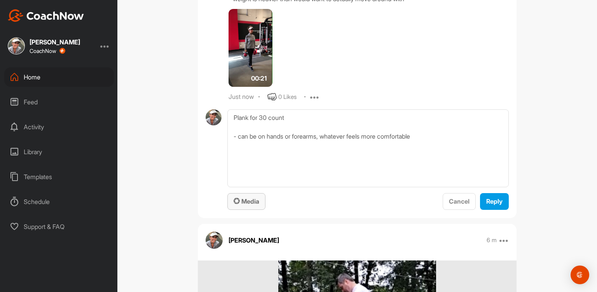
click at [245, 205] on span "Media" at bounding box center [247, 201] width 26 height 8
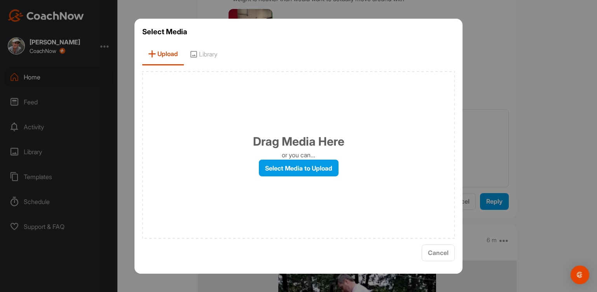
click at [206, 46] on span "Library" at bounding box center [203, 54] width 39 height 22
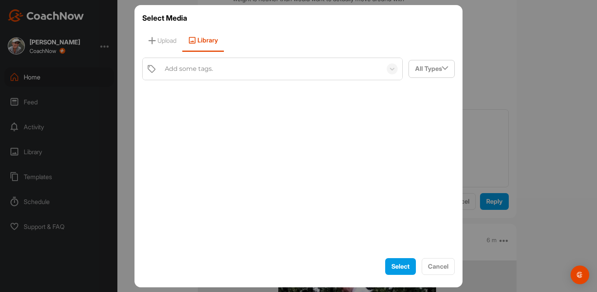
click at [192, 72] on div "Add some tags." at bounding box center [189, 68] width 48 height 9
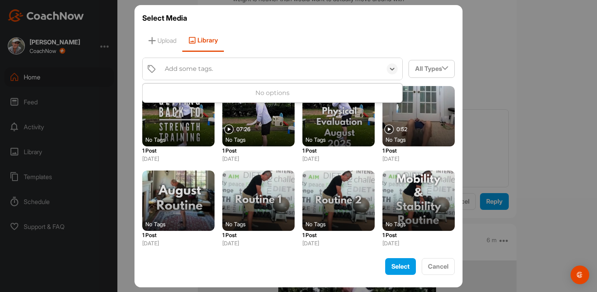
click at [192, 72] on div "Add some tags." at bounding box center [189, 68] width 48 height 9
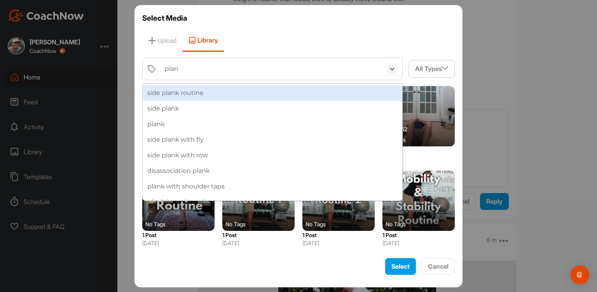
type input "plank"
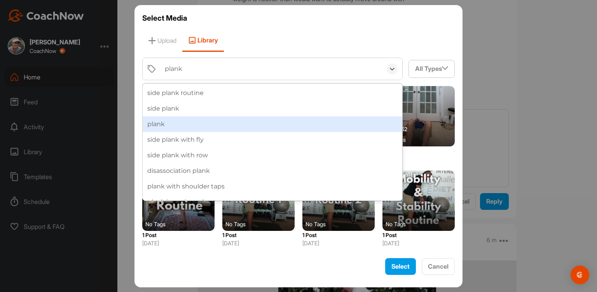
click at [188, 124] on div "plank" at bounding box center [273, 124] width 260 height 16
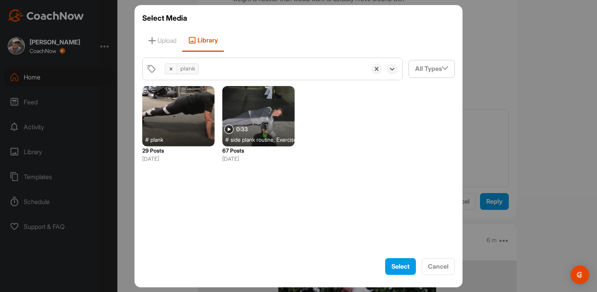
click at [188, 124] on div at bounding box center [178, 116] width 72 height 60
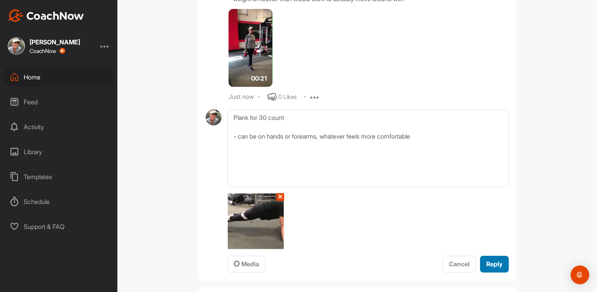
click at [492, 268] on span "Reply" at bounding box center [495, 264] width 16 height 8
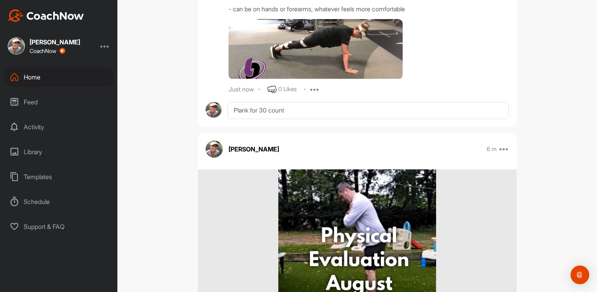
scroll to position [5612, 0]
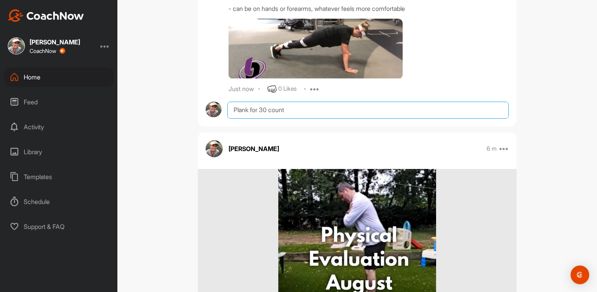
click at [236, 119] on textarea "Plank for 30 count - can be on hands or forearms, whatever feels more comfortab…" at bounding box center [369, 110] width 282 height 17
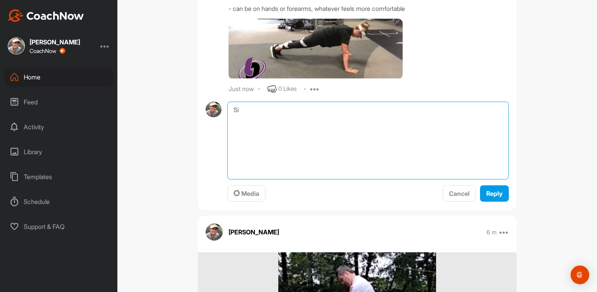
type textarea "S"
click at [236, 125] on textarea at bounding box center [369, 141] width 282 height 78
paste textarea "Band Squats 3 x 10 Side Taps 3 x 10 Leg Raise x2 rounds Presses 3 x 10 Rows 3 x…"
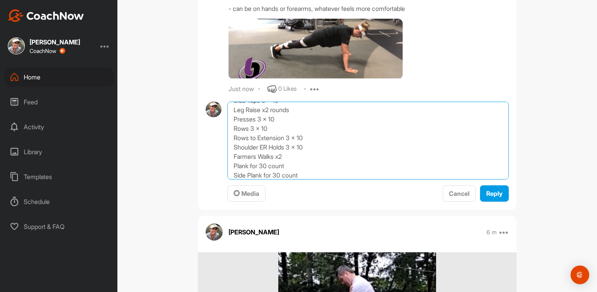
scroll to position [0, 0]
drag, startPoint x: 229, startPoint y: 183, endPoint x: 189, endPoint y: 23, distance: 165.0
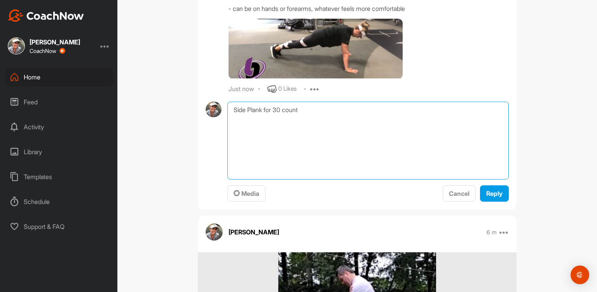
click at [308, 115] on textarea "Side Plank for 30 count" at bounding box center [369, 141] width 282 height 78
type textarea "Side Plank for 30 count on each side"
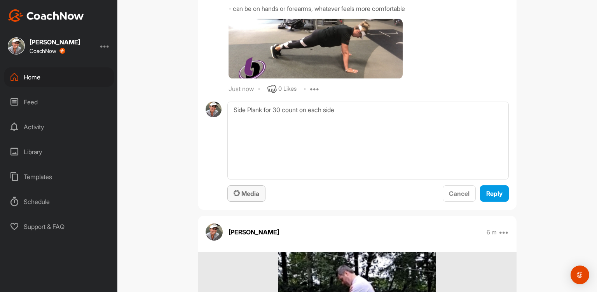
click at [252, 197] on span "Media" at bounding box center [247, 193] width 26 height 8
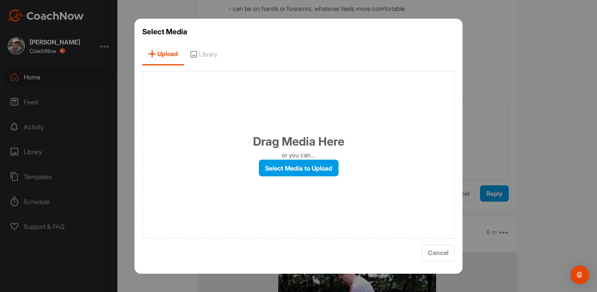
click at [214, 56] on span "Library" at bounding box center [203, 54] width 39 height 22
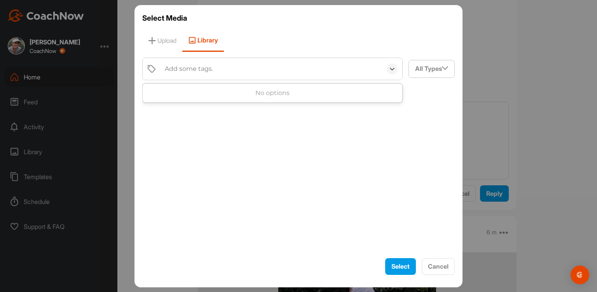
click at [184, 70] on div "Add some tags." at bounding box center [189, 68] width 48 height 9
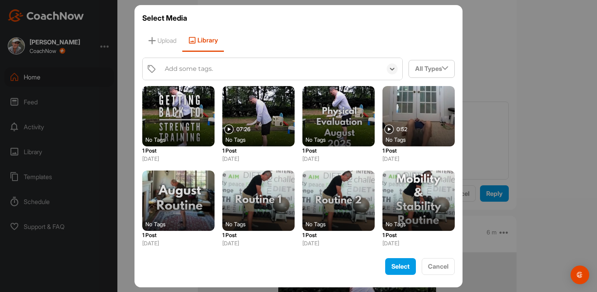
click at [184, 70] on div "Add some tags." at bounding box center [189, 68] width 48 height 9
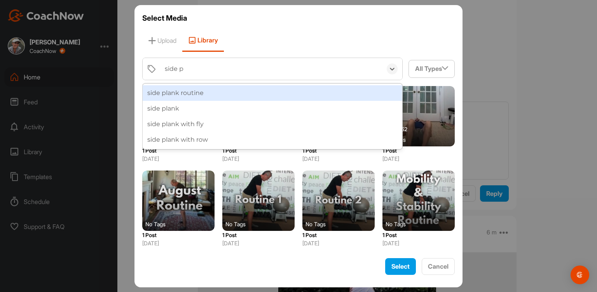
type input "side pl"
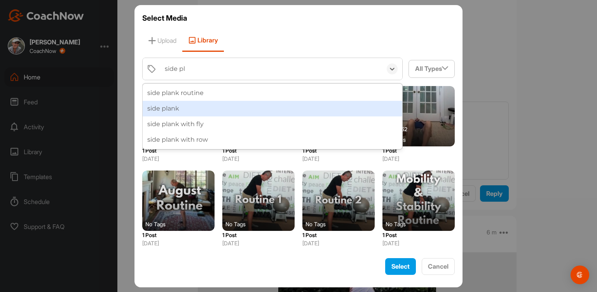
click at [191, 107] on div "side plank" at bounding box center [273, 109] width 260 height 16
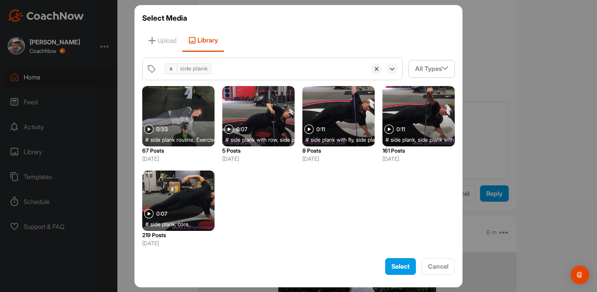
click at [191, 194] on div at bounding box center [178, 200] width 72 height 60
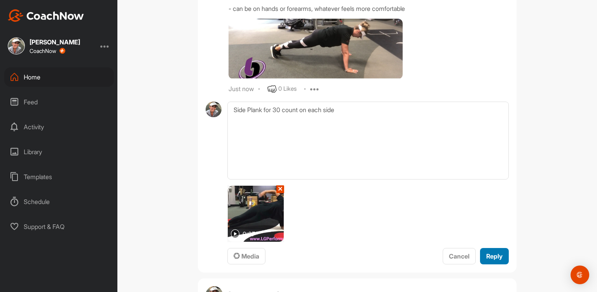
click at [493, 260] on span "Reply" at bounding box center [495, 256] width 16 height 8
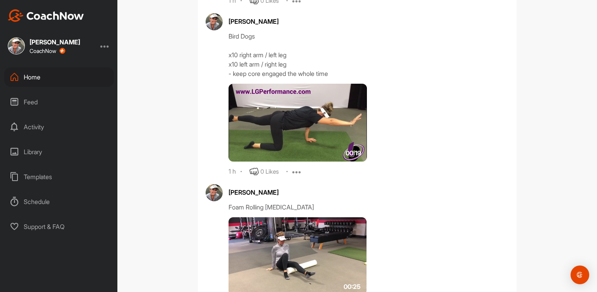
scroll to position [1979, 0]
